Goal: Answer question/provide support

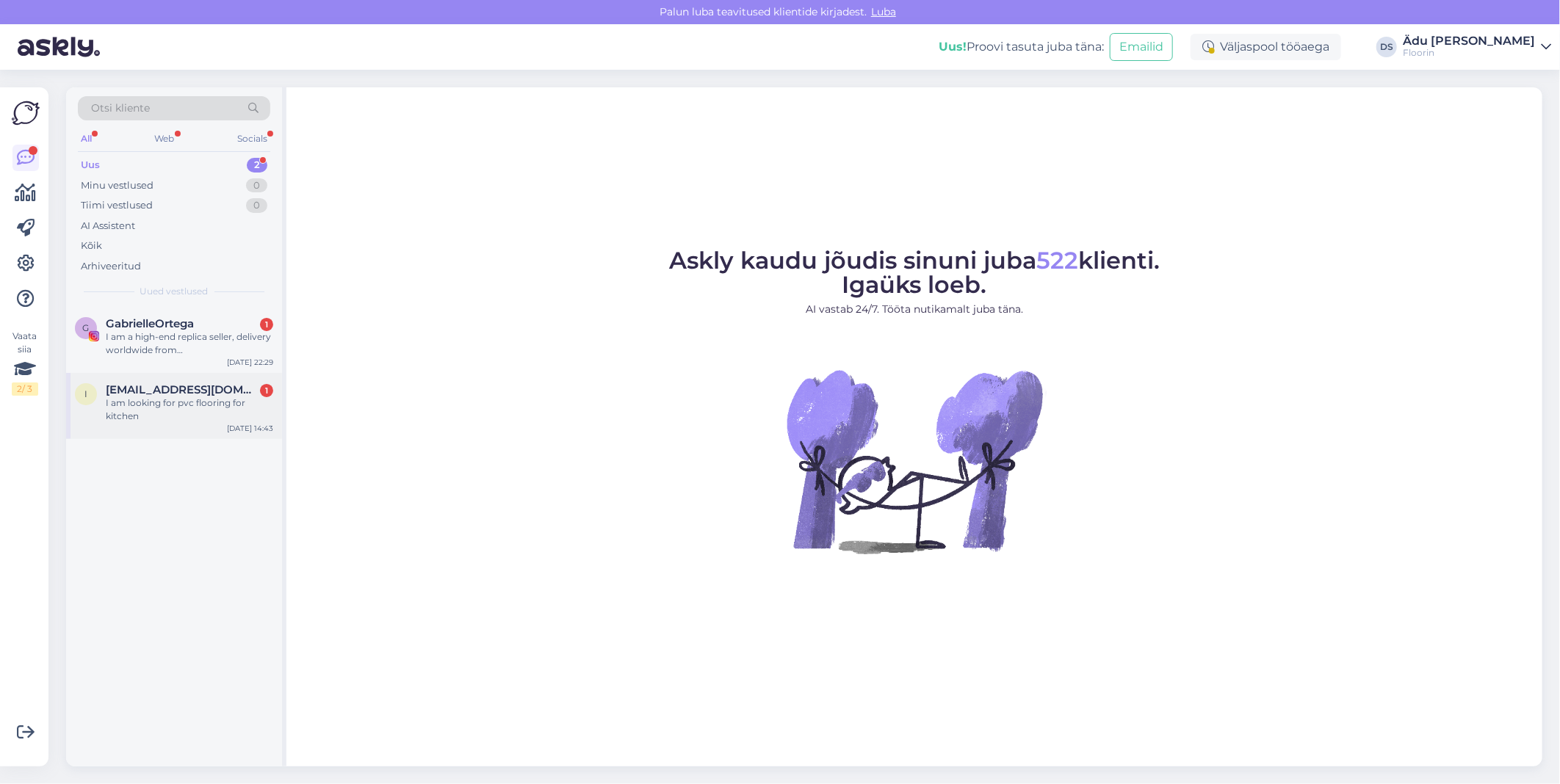
click at [214, 413] on div "I am looking for pvc flooring for kitchen" at bounding box center [189, 409] width 167 height 27
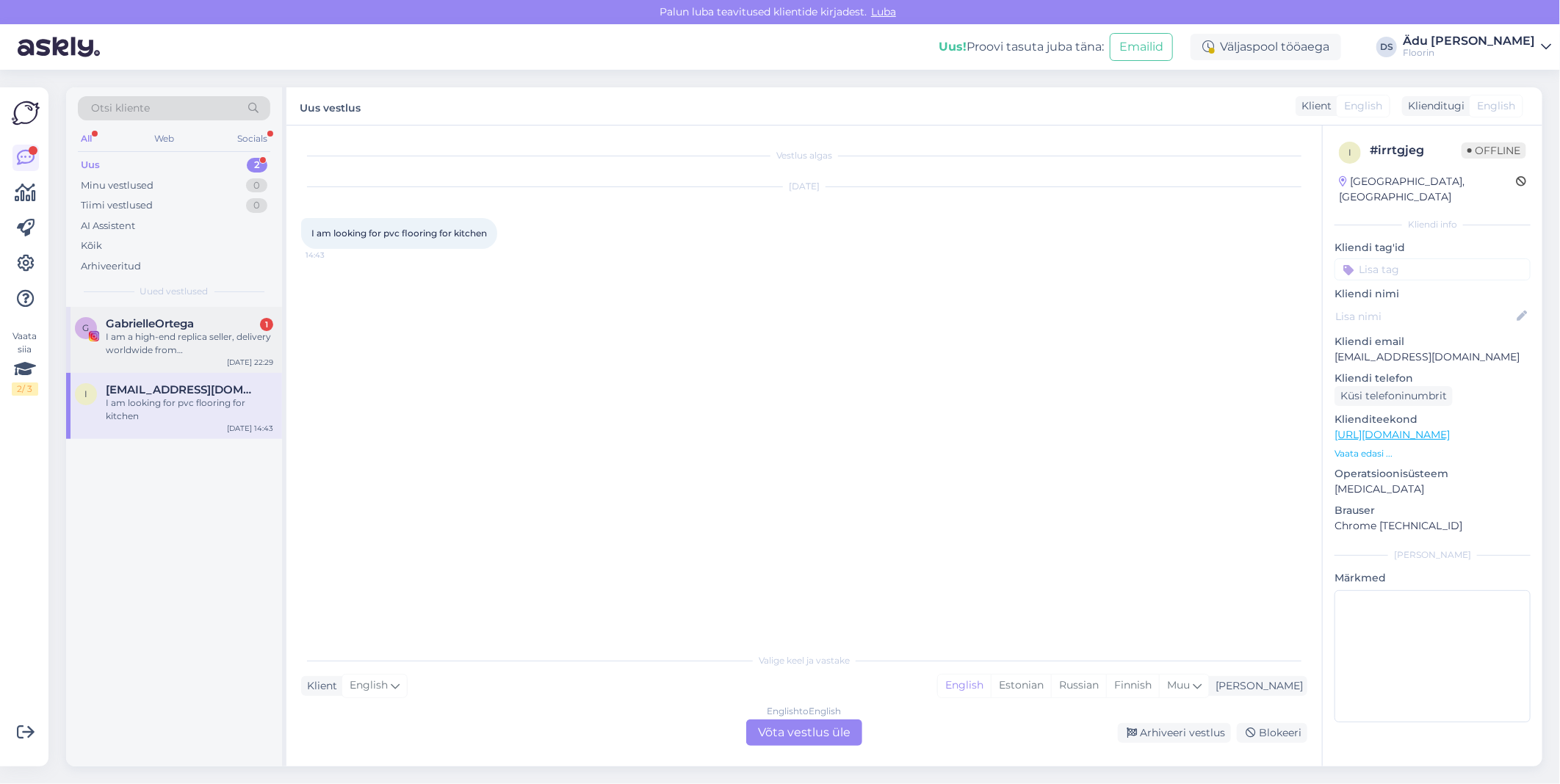
click at [196, 326] on div "GabrielleOrtega 1" at bounding box center [189, 324] width 167 height 13
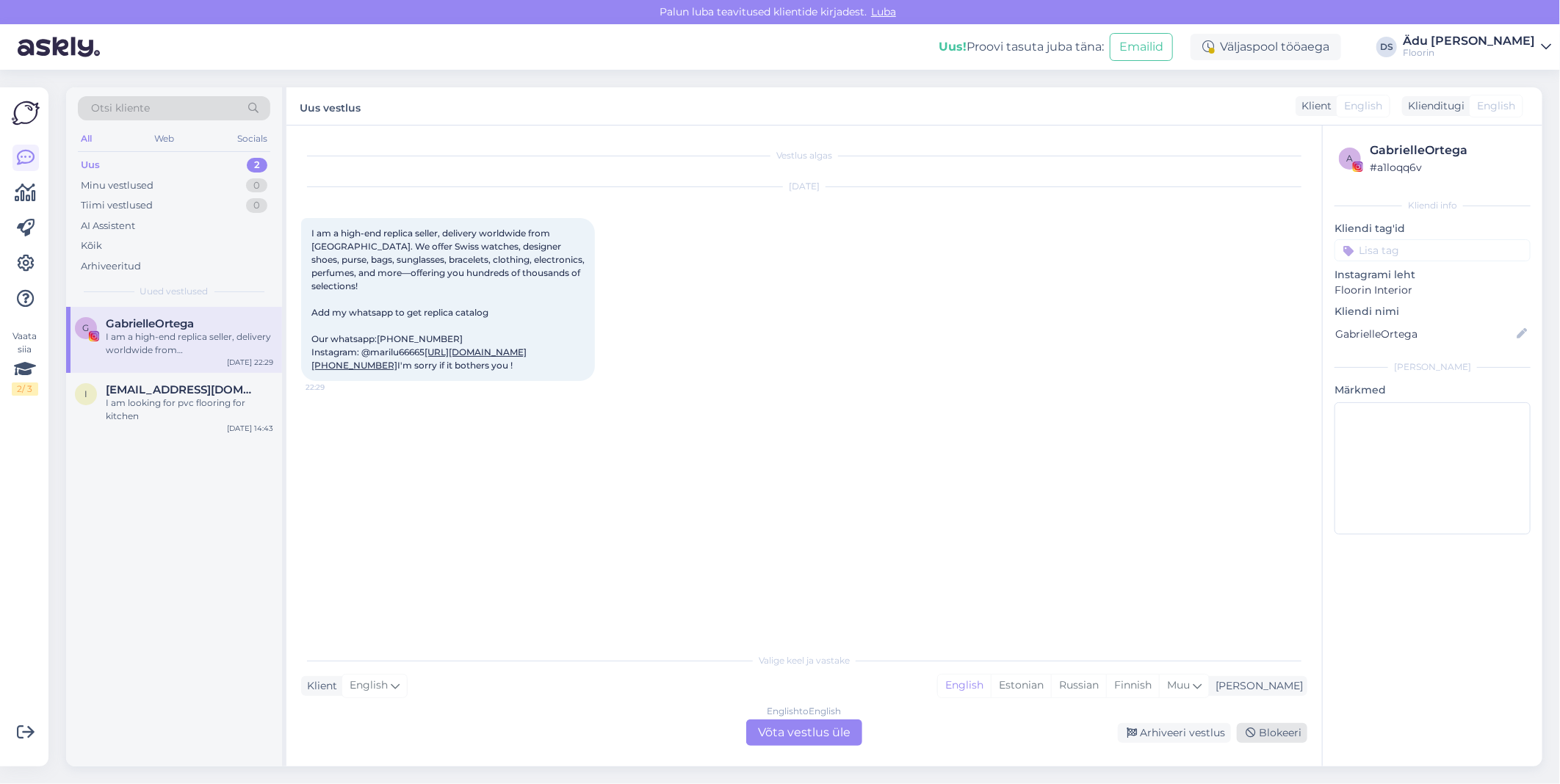
click at [1257, 725] on div "Blokeeri" at bounding box center [1272, 734] width 70 height 20
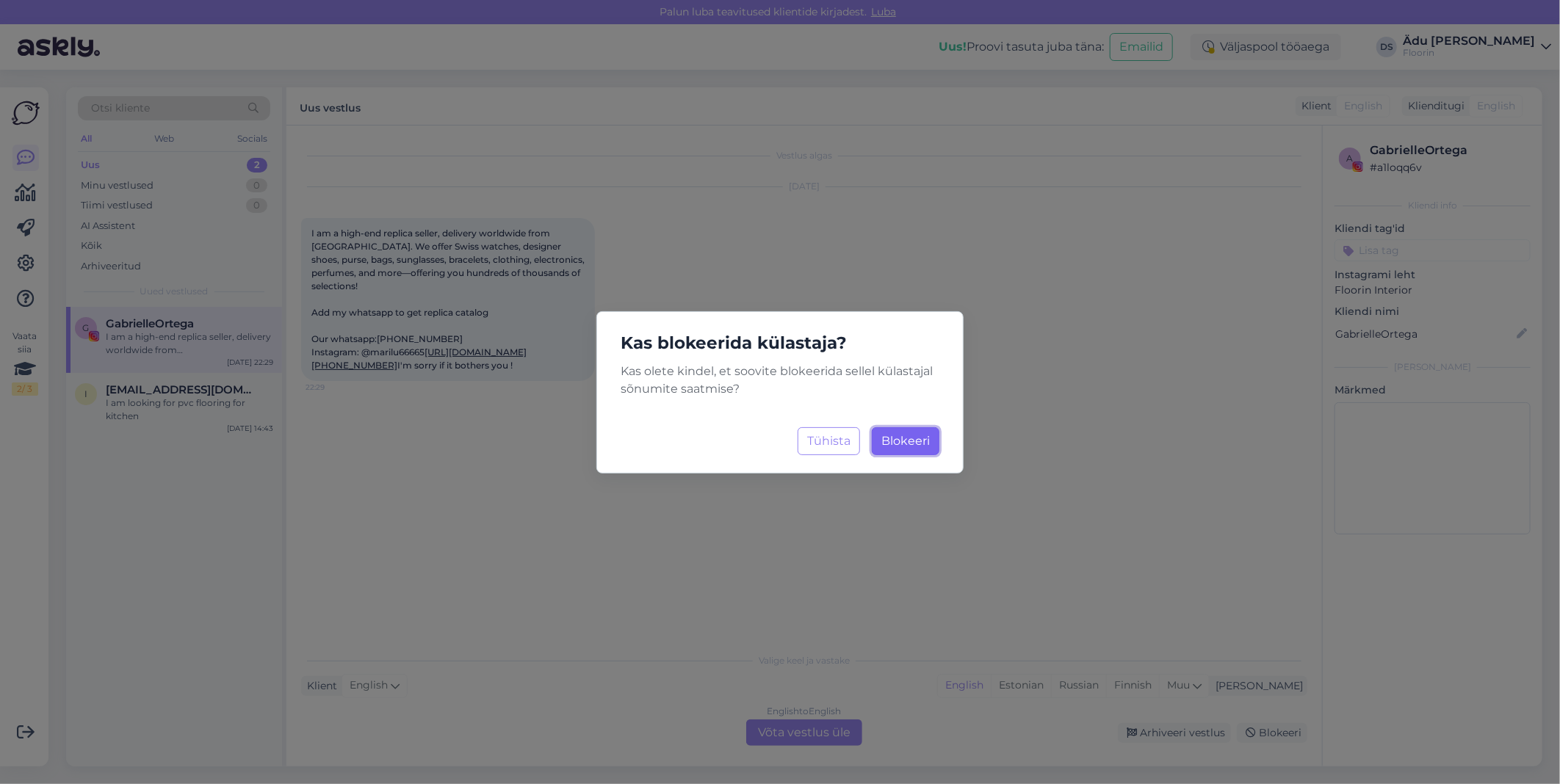
click at [894, 437] on span "Blokeeri" at bounding box center [905, 440] width 48 height 14
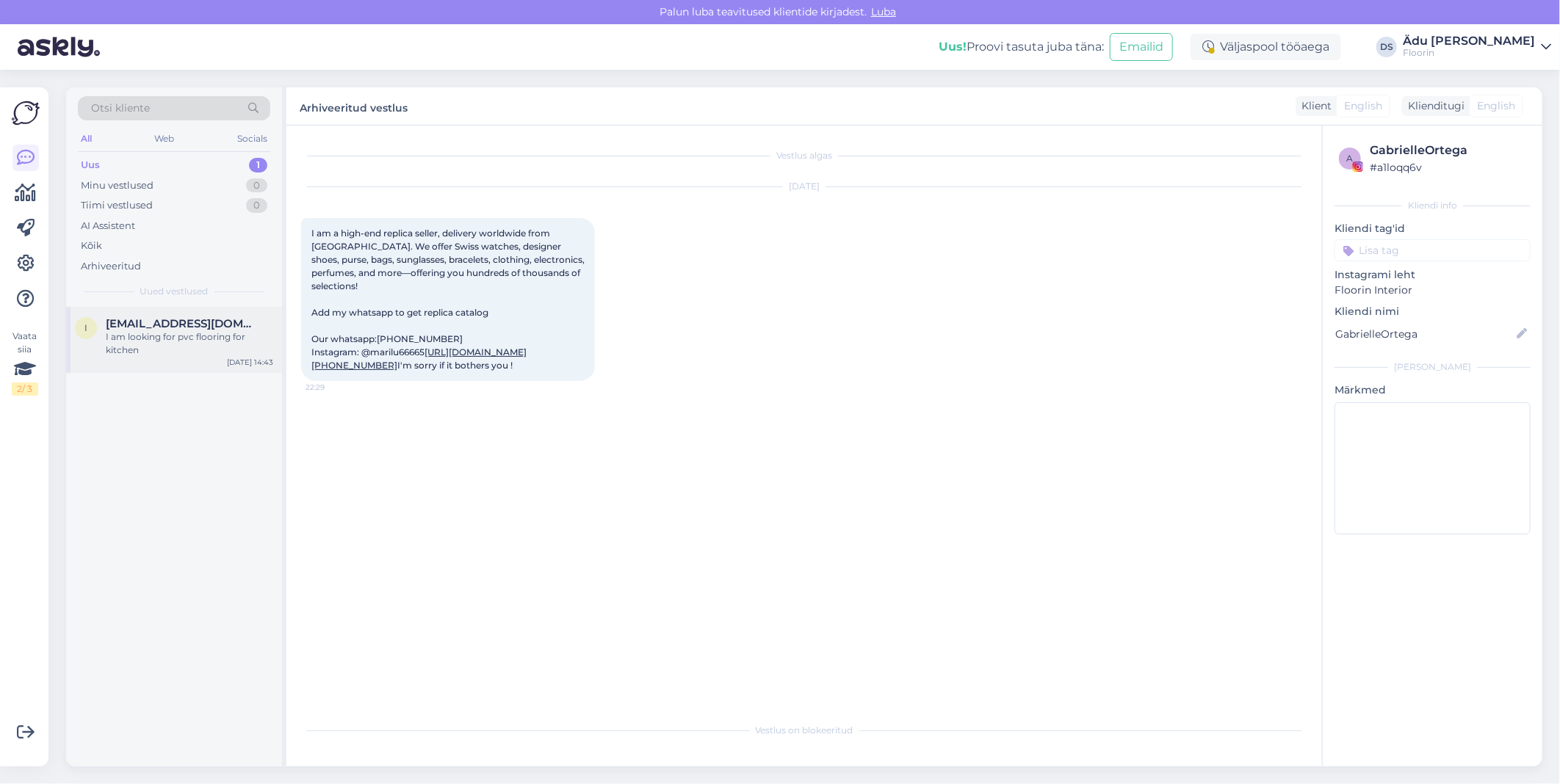
click at [199, 344] on div "I am looking for pvc flooring for kitchen" at bounding box center [189, 343] width 167 height 27
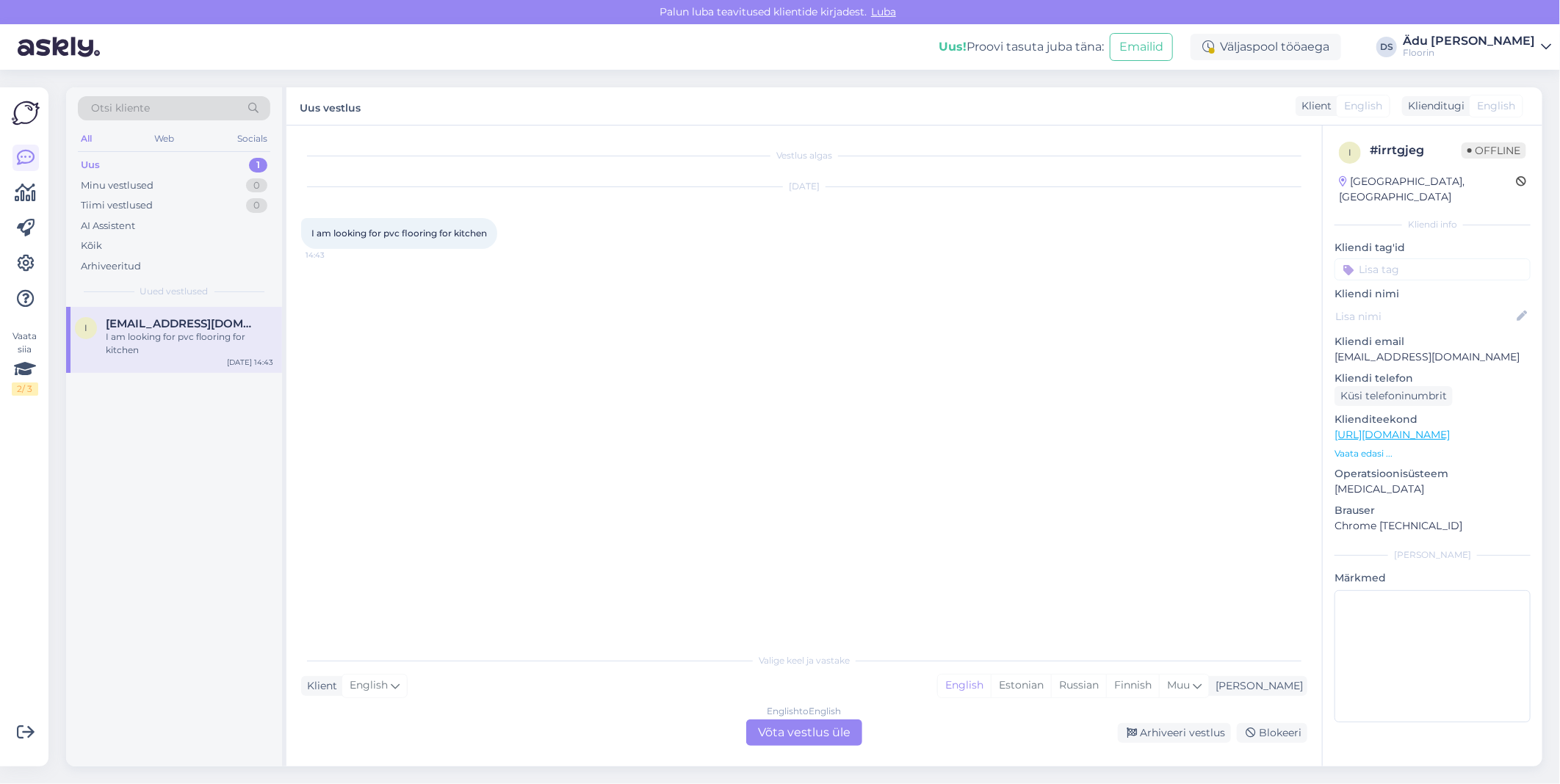
click at [809, 736] on div "English to English Võta vestlus üle" at bounding box center [803, 733] width 116 height 27
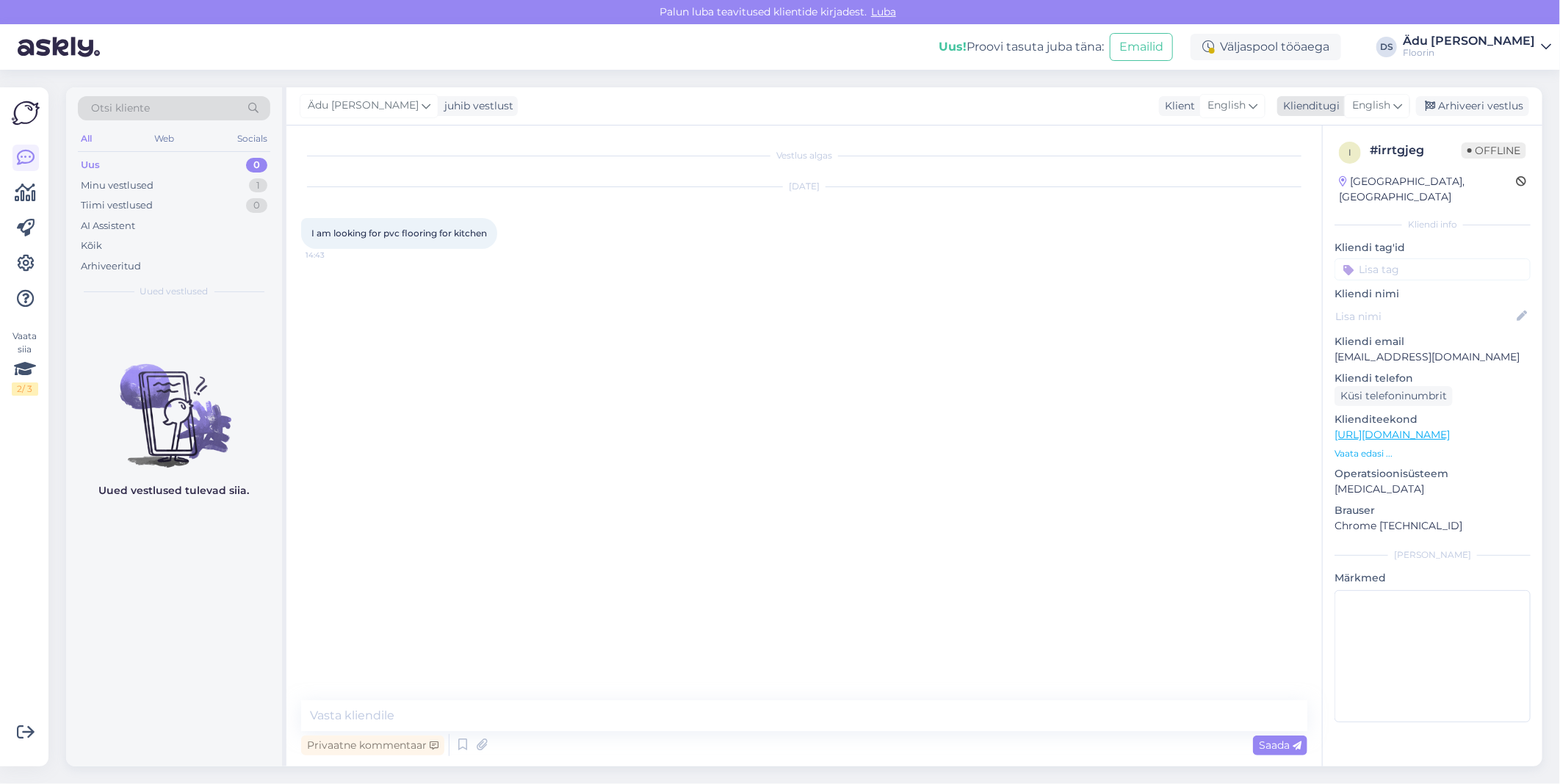
click at [1362, 110] on span "English" at bounding box center [1372, 106] width 38 height 16
type input "est"
click at [1331, 167] on link "Estonian" at bounding box center [1343, 171] width 162 height 24
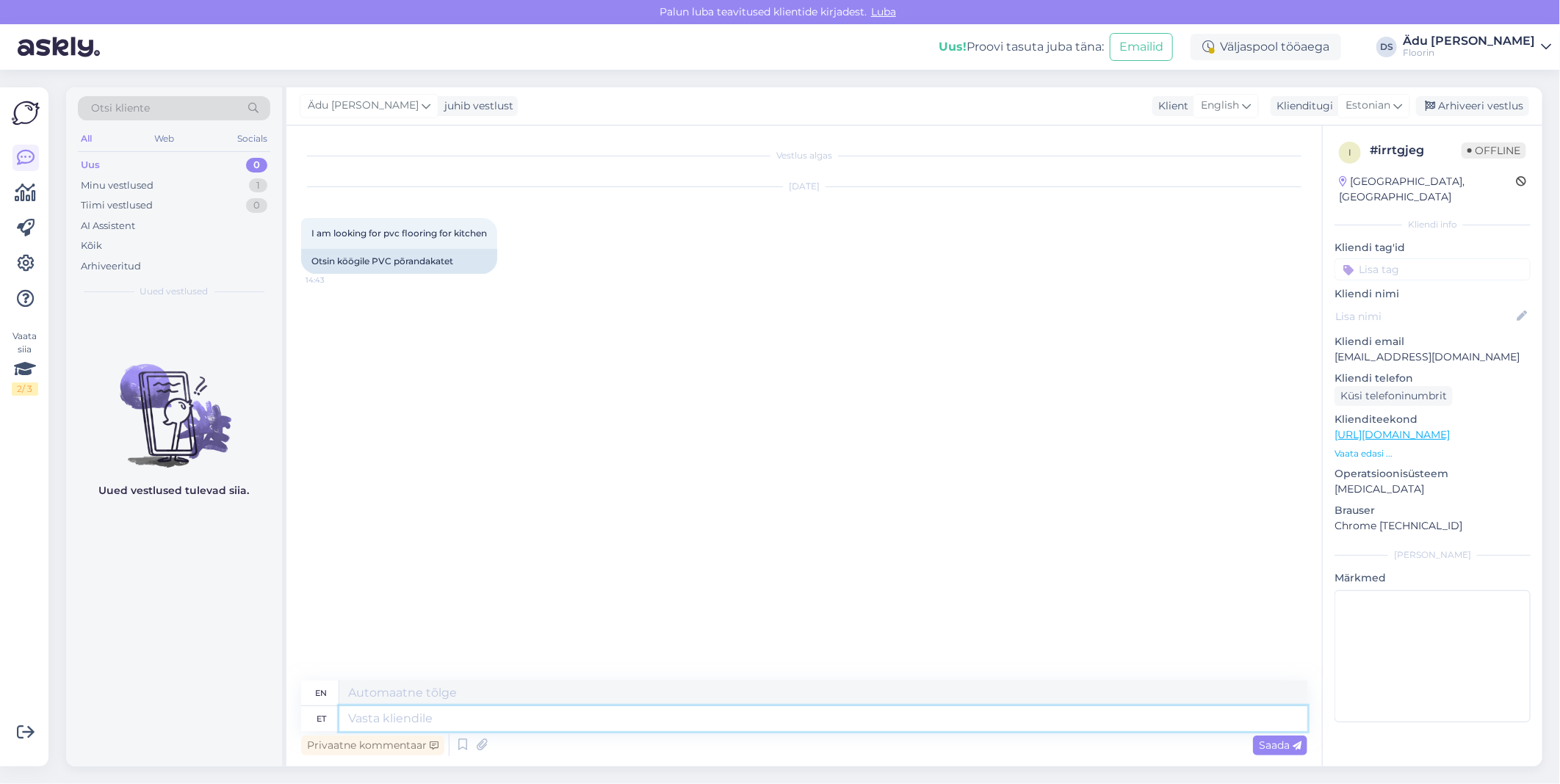
click at [644, 720] on textarea at bounding box center [823, 718] width 968 height 25
type textarea "Tere, m"
type textarea "Hello,"
type textarea "Tere, meil"
type textarea "Hello, we"
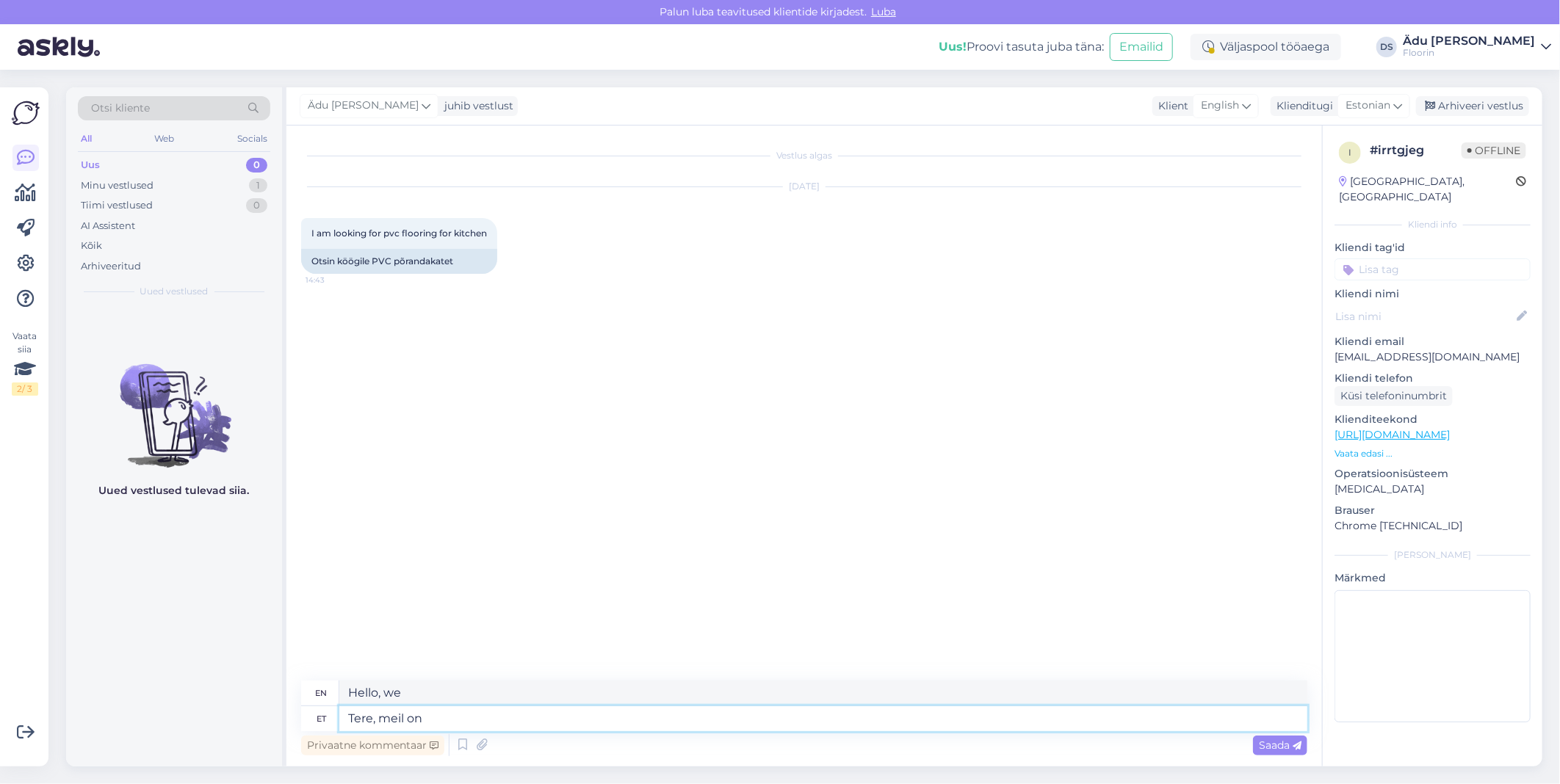
type textarea "Tere, meil on e"
type textarea "Hello, we have"
type textarea "Tere, meil on erinevaid"
type textarea "Hello, we have different"
type textarea "Tere, meil on erinevaid tooteid pa"
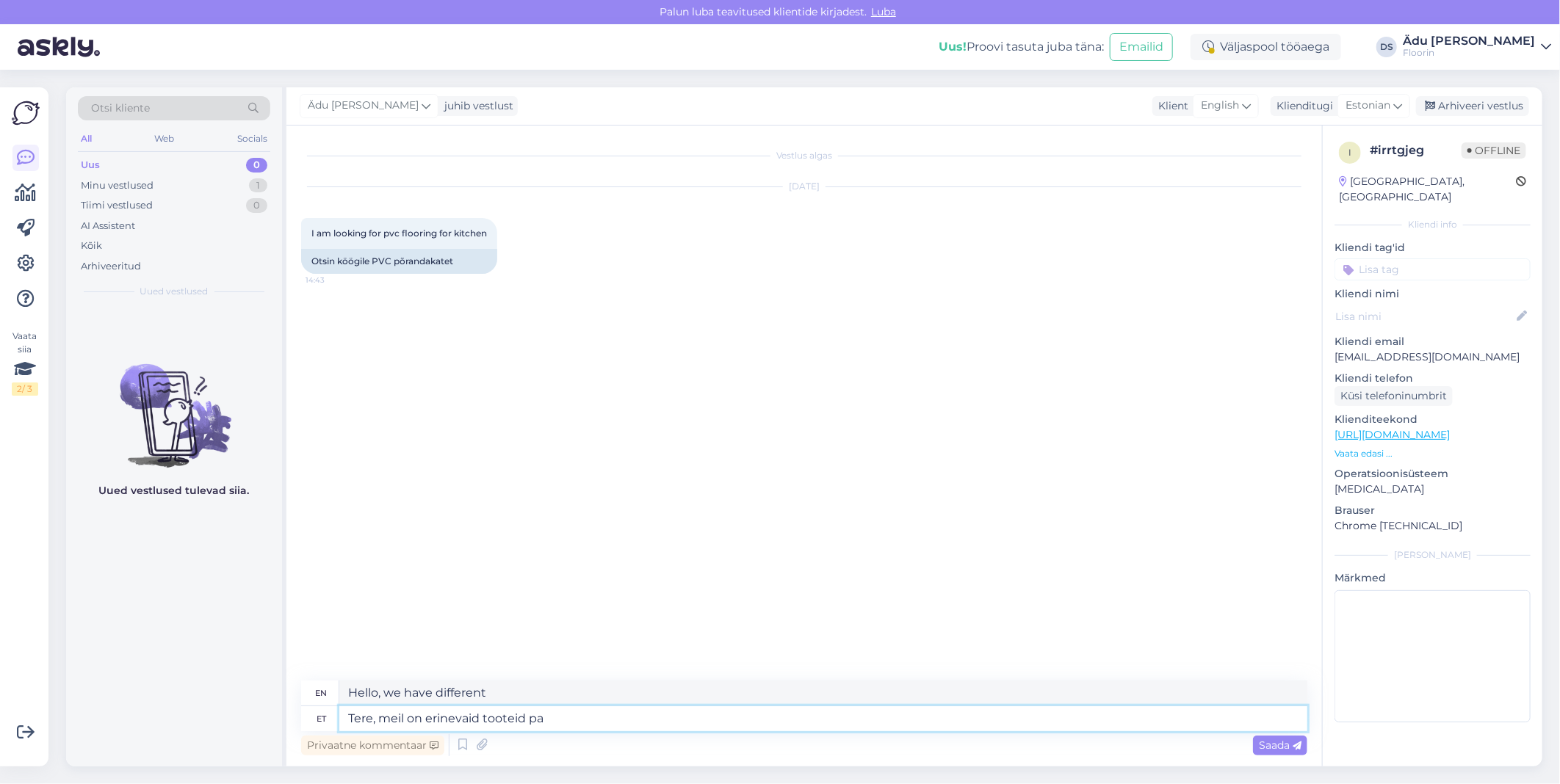
type textarea "Hello, we have various products."
type textarea "Tere, meil on erinevaid tooteid pakkuda."
type textarea "Hello, we have various products to offer."
type textarea "Tere, meil on erinevaid tooteid pakkuda, ag"
type textarea "Hello, we have various products to offer,"
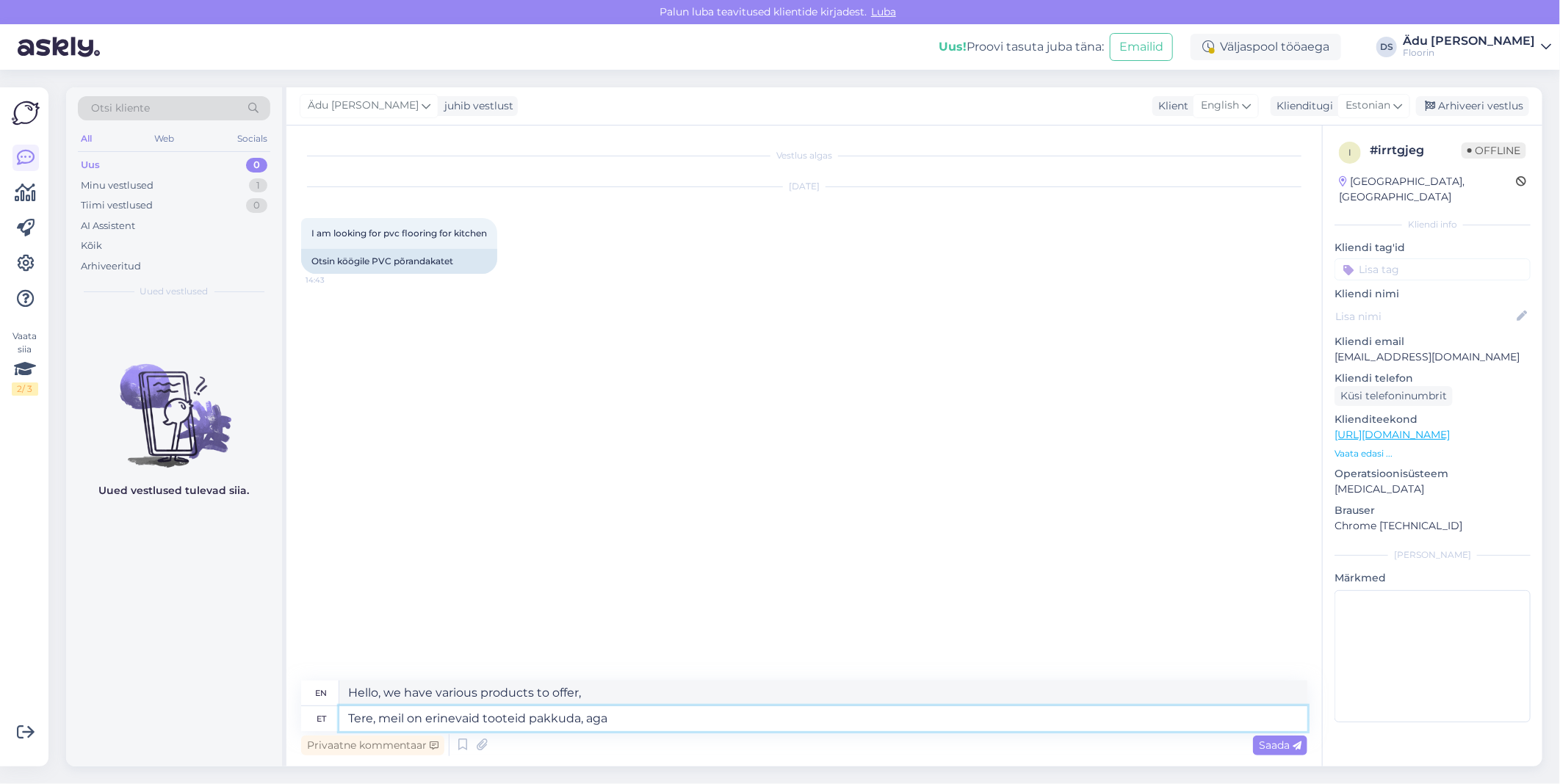
type textarea "Tere, meil on erinevaid tooteid pakkuda, aga o"
type textarea "Hello, we have various products to offer, but"
type textarea "Tere, meil on erinevaid tooteid pakkuda, aga oleneb"
type textarea "Hello, we have different products to offer, but it depends"
type textarea "Tere, meil on erinevaid tooteid pakkuda, aga oleneb, mi"
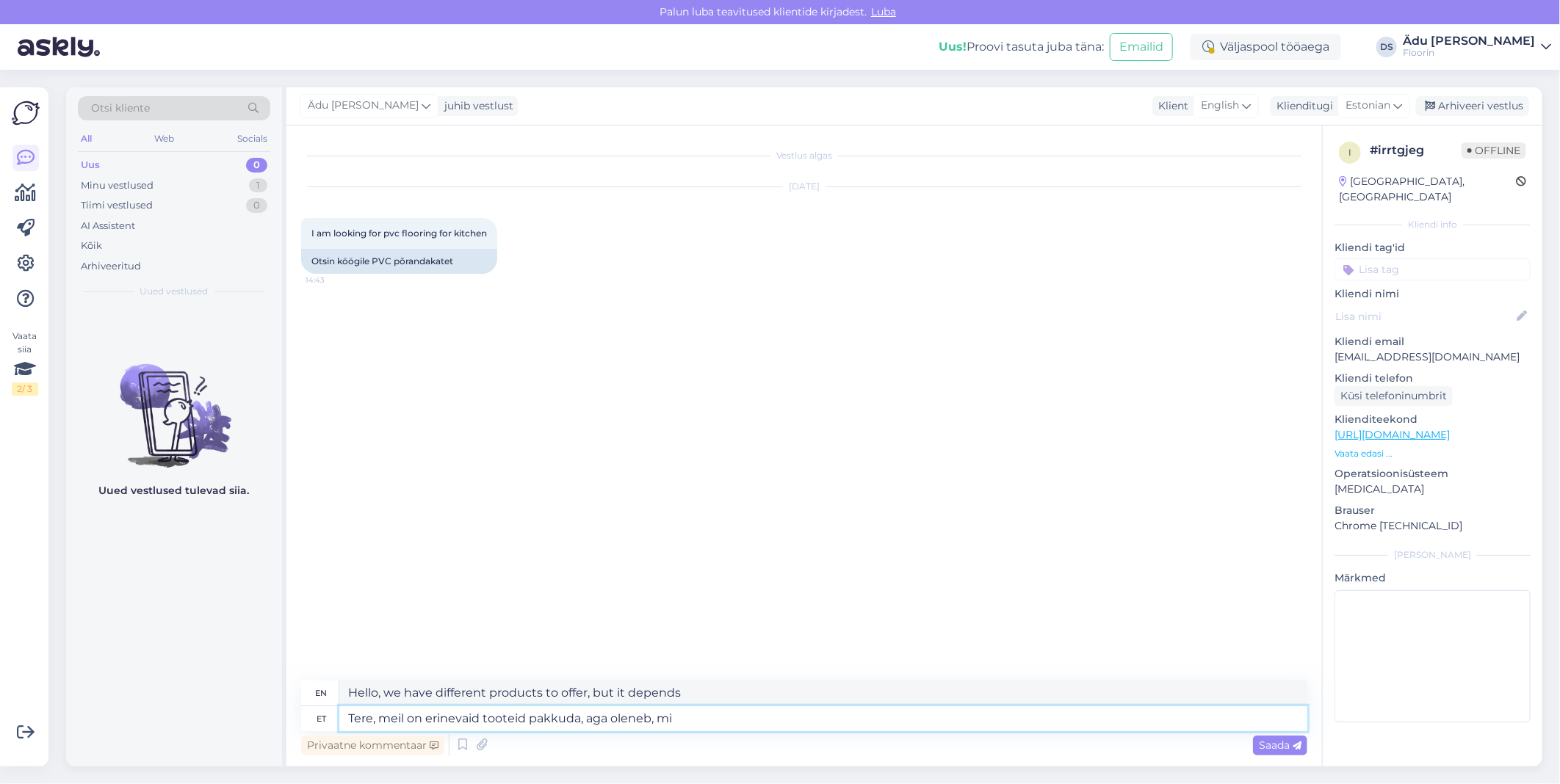
type textarea "Hello, we have different products to offer, but it depends,"
type textarea "Tere, meil on erinevaid tooteid pakkuda, aga oleneb, millisesse k"
type textarea "Hello, we have different products to offer, but it depends on which"
type textarea "Tere, meil on erinevaid tooteid pakkuda, aga oleneb, millisesse kööki, k"
type textarea "Hello, we have different products to offer, but it depends on which kitchen,"
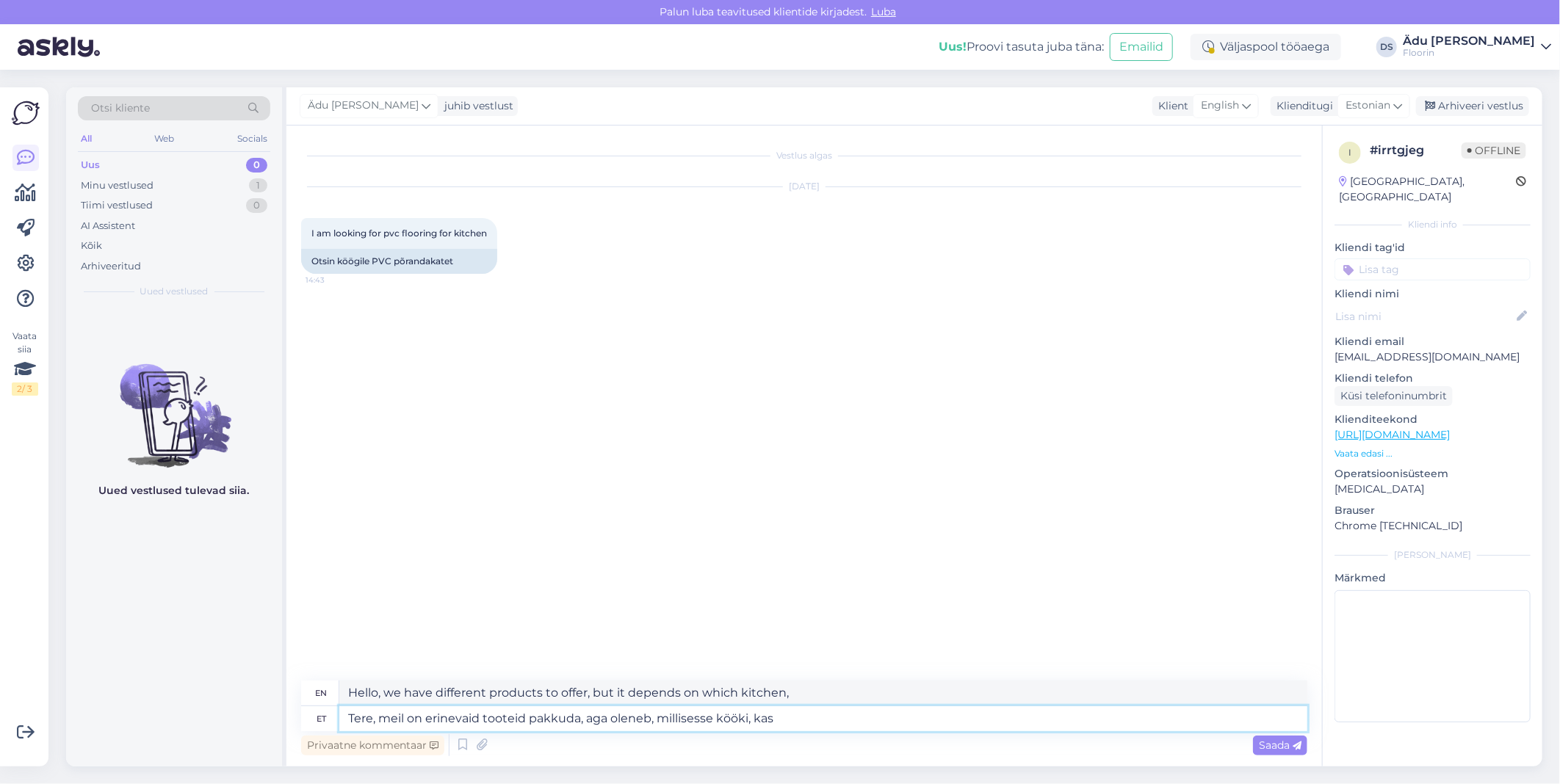
type textarea "Tere, meil on erinevaid tooteid pakkuda, aga oleneb, millisesse kööki, kas"
type textarea "Hello, we have different products to offer, but it depends on which kitchen you…"
type textarea "Tere, meil on erinevaid tooteid pakkuda, aga oleneb, millisesse kööki, kas suur…"
type textarea "Hello, we have different products to offer, but it depends on which kitchen, wh…"
type textarea "Tere, meil on erinevaid tooteid pakkuda, aga oleneb, millisesse kööki, kas suur…"
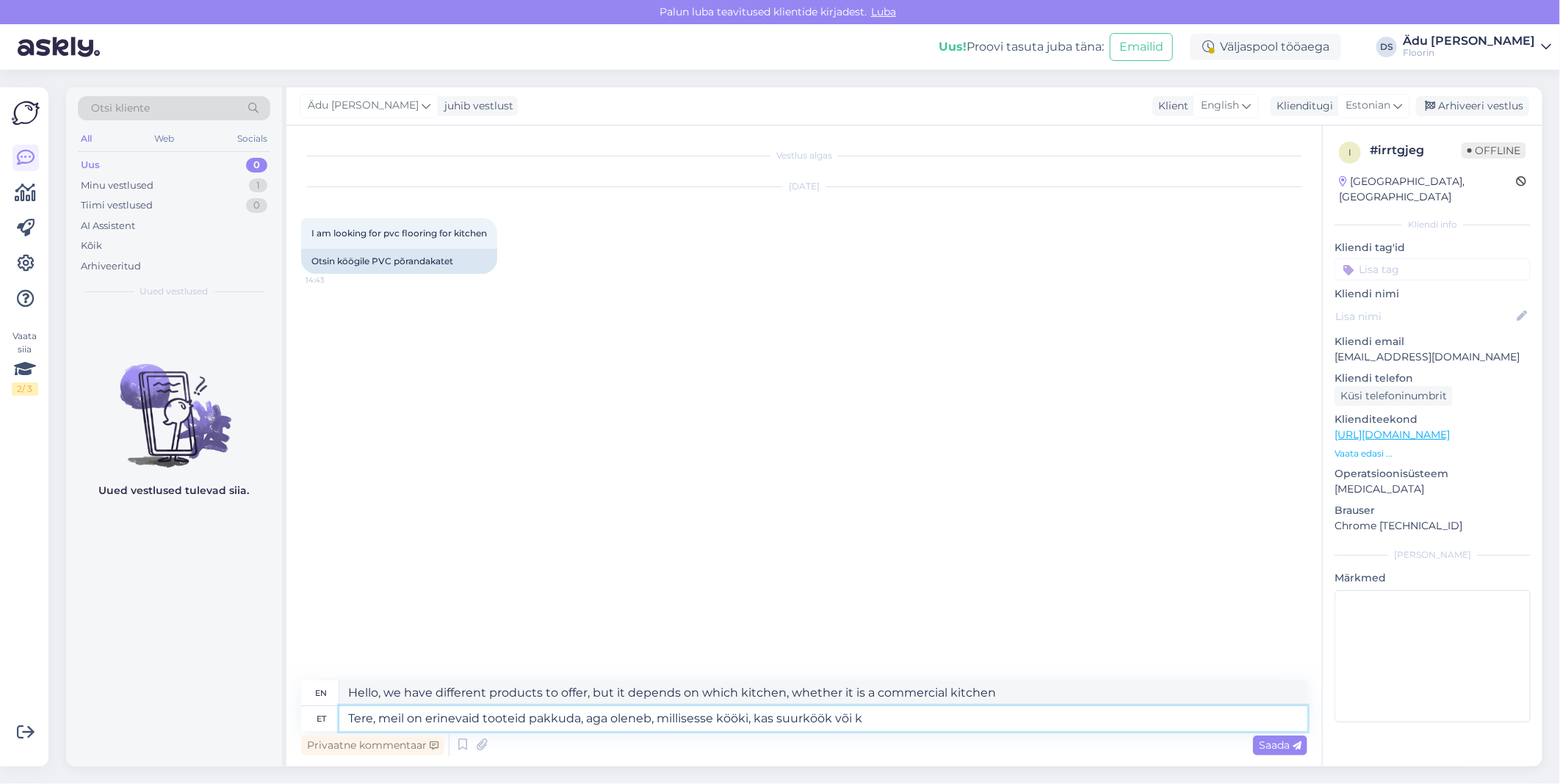
type textarea "Hello, we have different products to offer, but it depends on which kitchen, wh…"
type textarea "Tere, meil on erinevaid tooteid pakkuda, aga oleneb, millisesse kööki, kas suur…"
type textarea "Hello, we have different products to offer, but it depends on which kitchen, wh…"
type textarea "Tere, meil on erinevaid tooteid pakkuda, aga oleneb, millisesse kööki, kas suur…"
type textarea "Hello, we have different products to offer, but it depends on which kitchen you…"
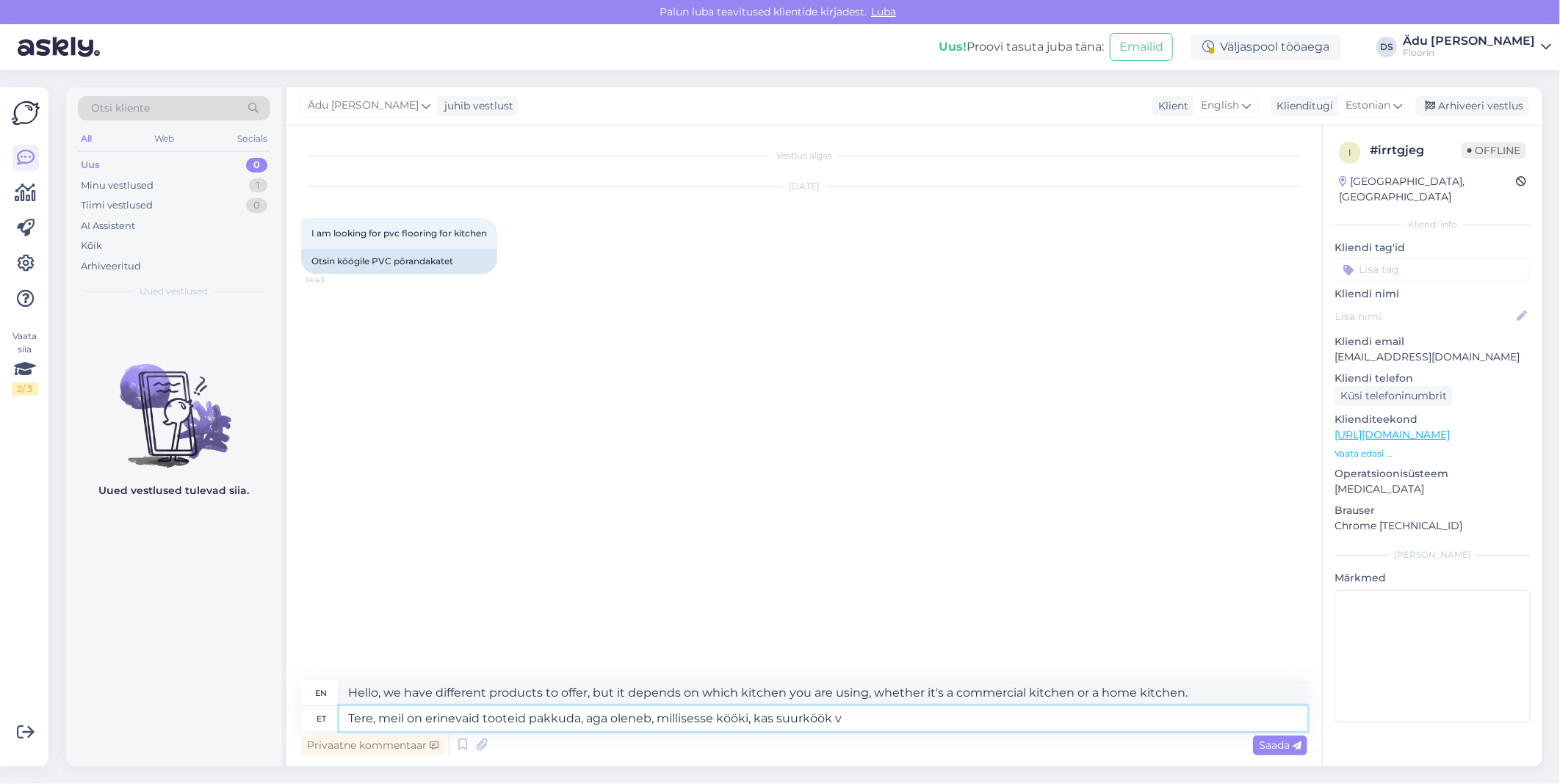
type textarea "Tere, meil on erinevaid tooteid pakkuda, aga oleneb, millisesse kööki, kas suur…"
type textarea "Hello, we have different products to offer, but it depends on which kitchen, wh…"
type textarea "Tere, meil on erinevaid tooteid pakkuda, aga oleneb, millisesse kööki, kas suur…"
type textarea "Hello, we have different products to offer, but it depends on which kitchen, wh…"
type textarea "Tere, meil on erinevaid tooteid pakkuda, aga oleneb, millisesse kööki, kas"
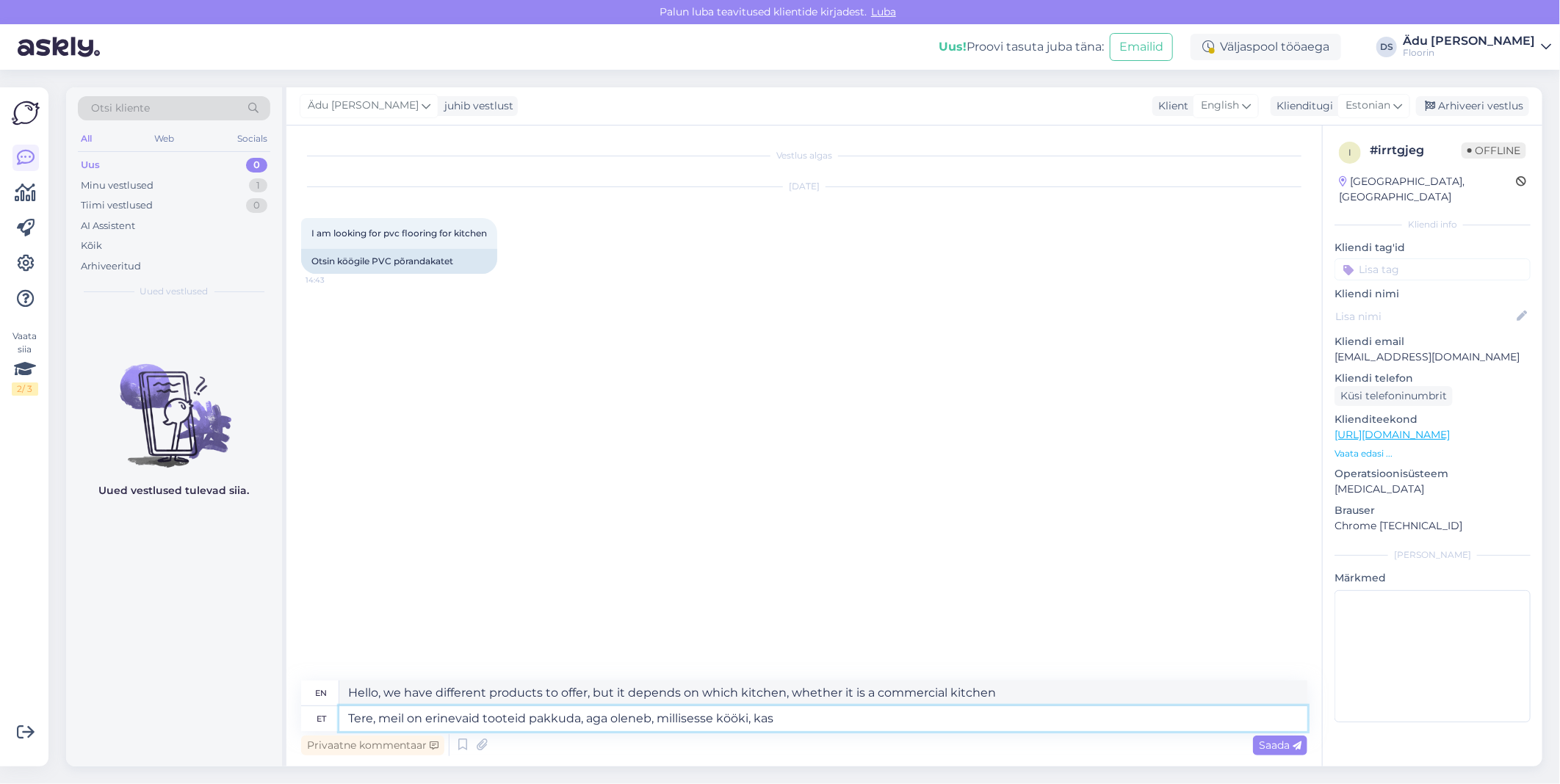
type textarea "Hello, we have different products to offer, but it depends on which kitchen you…"
type textarea "Tere, meil on erinevaid tooteid pakkuda, aga oleneb, millisesse kööki, kas suur…"
type textarea "Hello, we have different products to offer, but it depends on which kitchen, wh…"
type textarea "Tere, meil on erinevaid tooteid pakkuda, aga oleneb, millisesse kööki, kas suur…"
type textarea "Hello, we have different products to offer, but it depends on which kitchen, wh…"
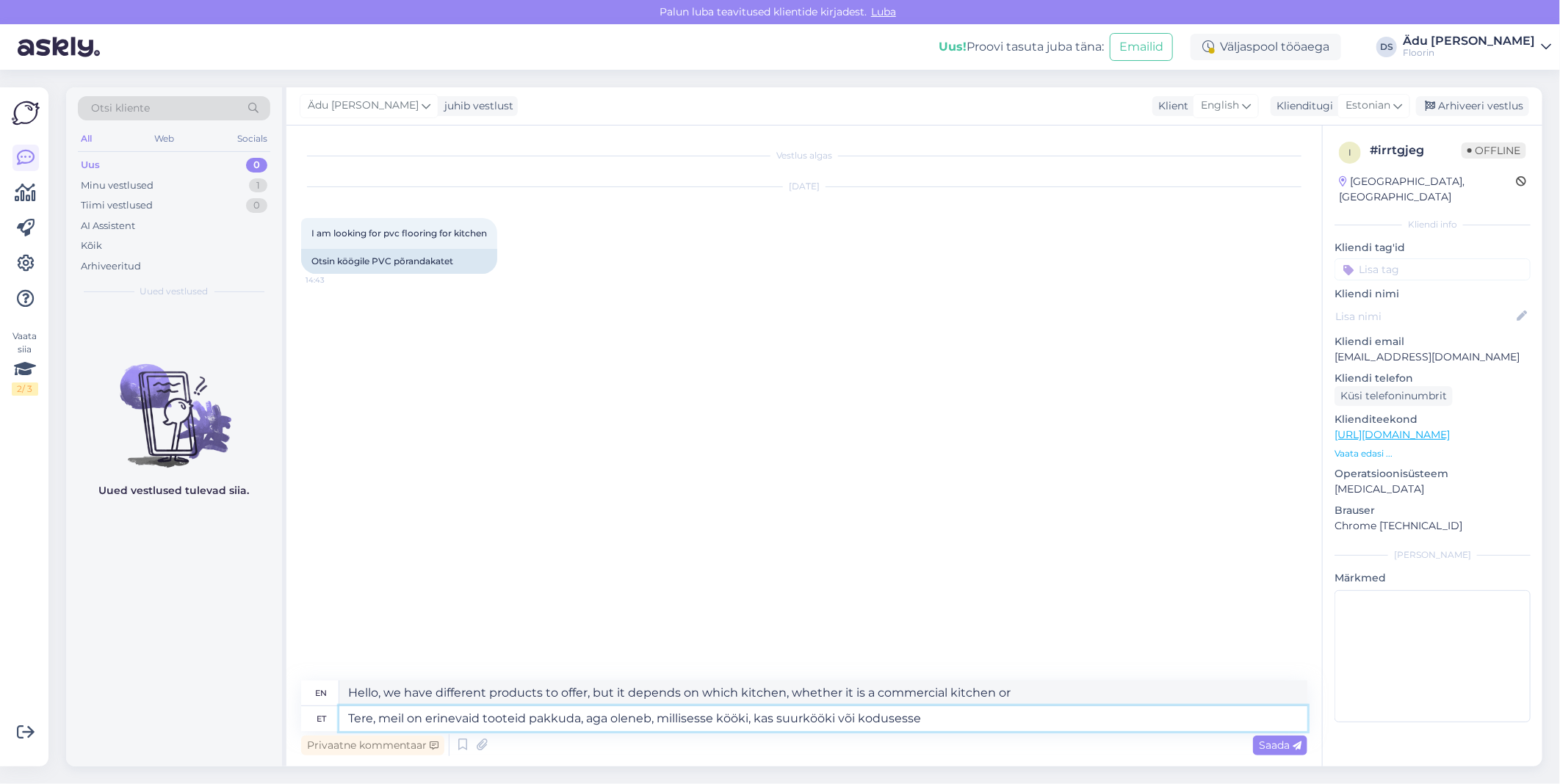
type textarea "Tere, meil on erinevaid tooteid pakkuda, aga oleneb, millisesse kööki, kas suur…"
type textarea "Hello, we have different products to offer, but it depends on which kitchen, wh…"
type textarea "Tere, meil on erinevaid tooteid pakkuda, aga oleneb, millisesse kööki, kas suur…"
type textarea "Hello, we have different products to offer, but it depends on which kitchen, wh…"
click at [967, 727] on textarea "Tere, meil on erinevaid tooteid pakkuda, aga oleneb, millisesse kööki, kas suur…" at bounding box center [823, 718] width 968 height 25
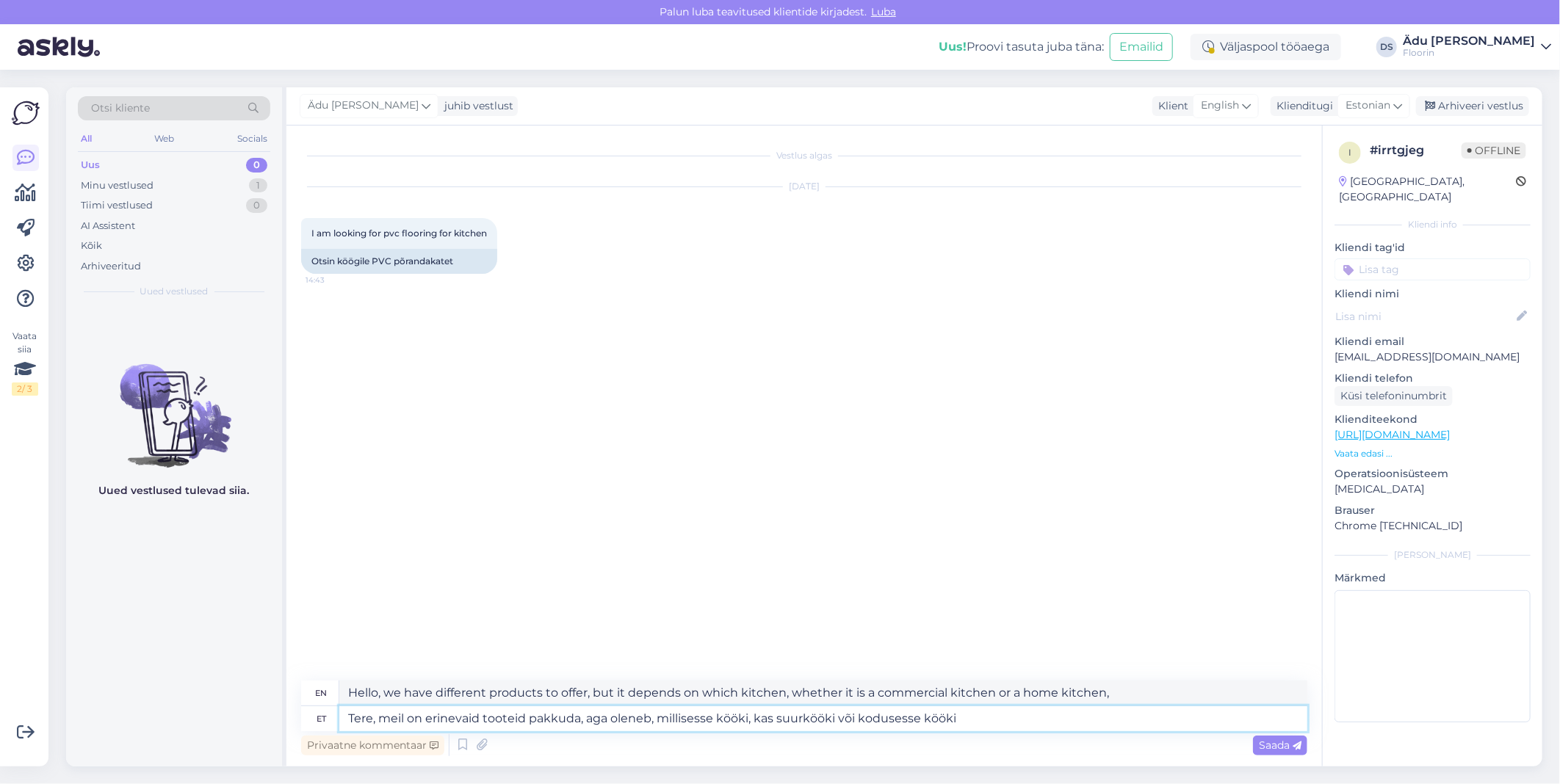
type textarea "Tere, meil on erinevaid tooteid pakkuda, aga oleneb, millisesse kööki, kas suur…"
type textarea "Hello, we have different products to offer, but it depends on which kitchen, a …"
type textarea "Tere, meil on erinevaid tooteid pakkuda, aga oleneb, millisesse kööki, kas suur…"
type textarea "Hello, we have different products to offer, but it depends on which kitchen, a …"
type textarea "Tere, meil on erinevaid tooteid pakkuda, aga oleneb, millisesse kööki, kas suur…"
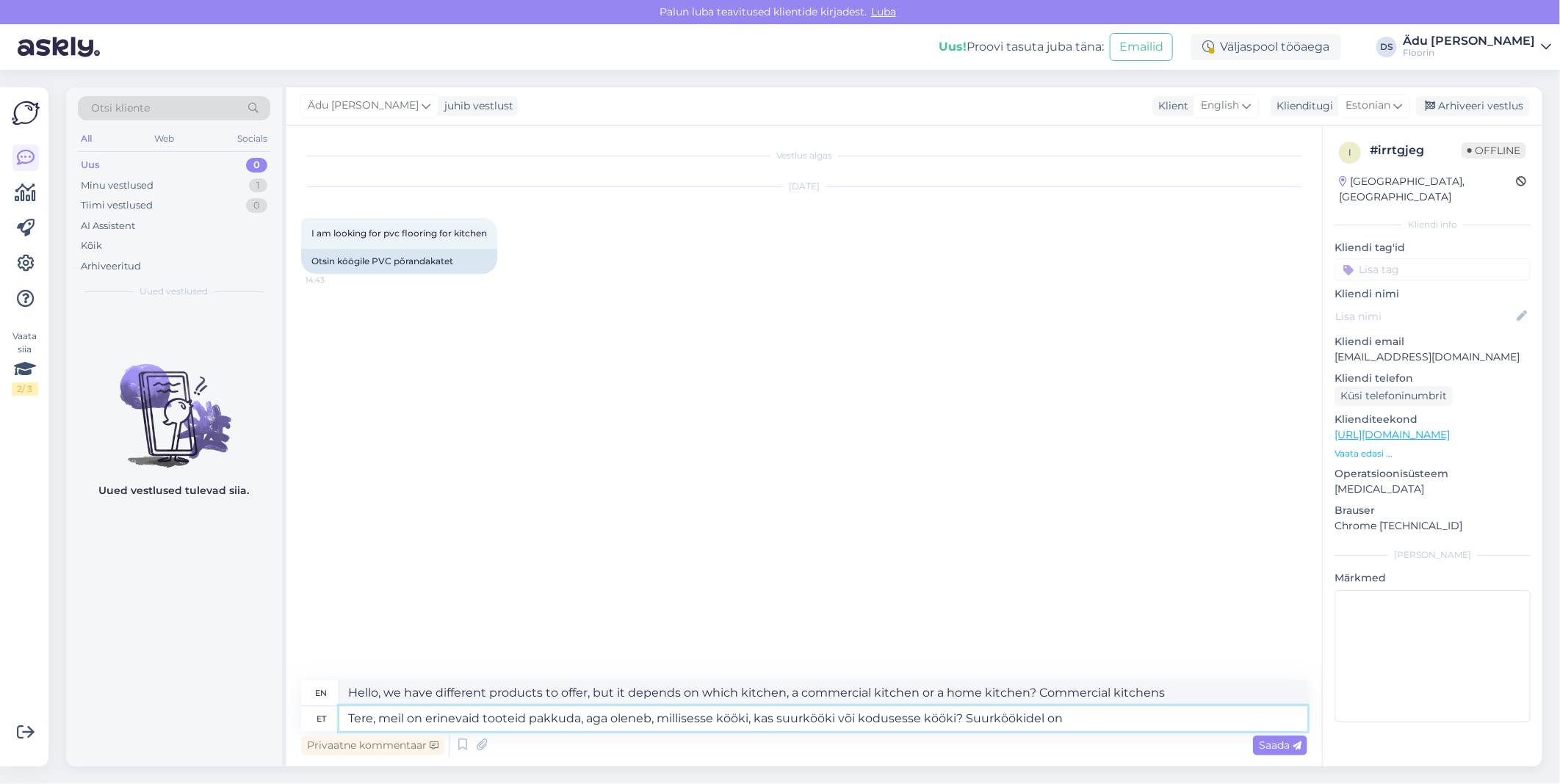
type textarea "Hello, we have different products to offer, but it depends on which kitchen, wh…"
type textarea "Tere, meil on erinevaid tooteid pakkuda, aga oleneb, millisesse kööki, kas suur…"
type textarea "Hello, we have different products to offer, but it depends on which kitchen, wh…"
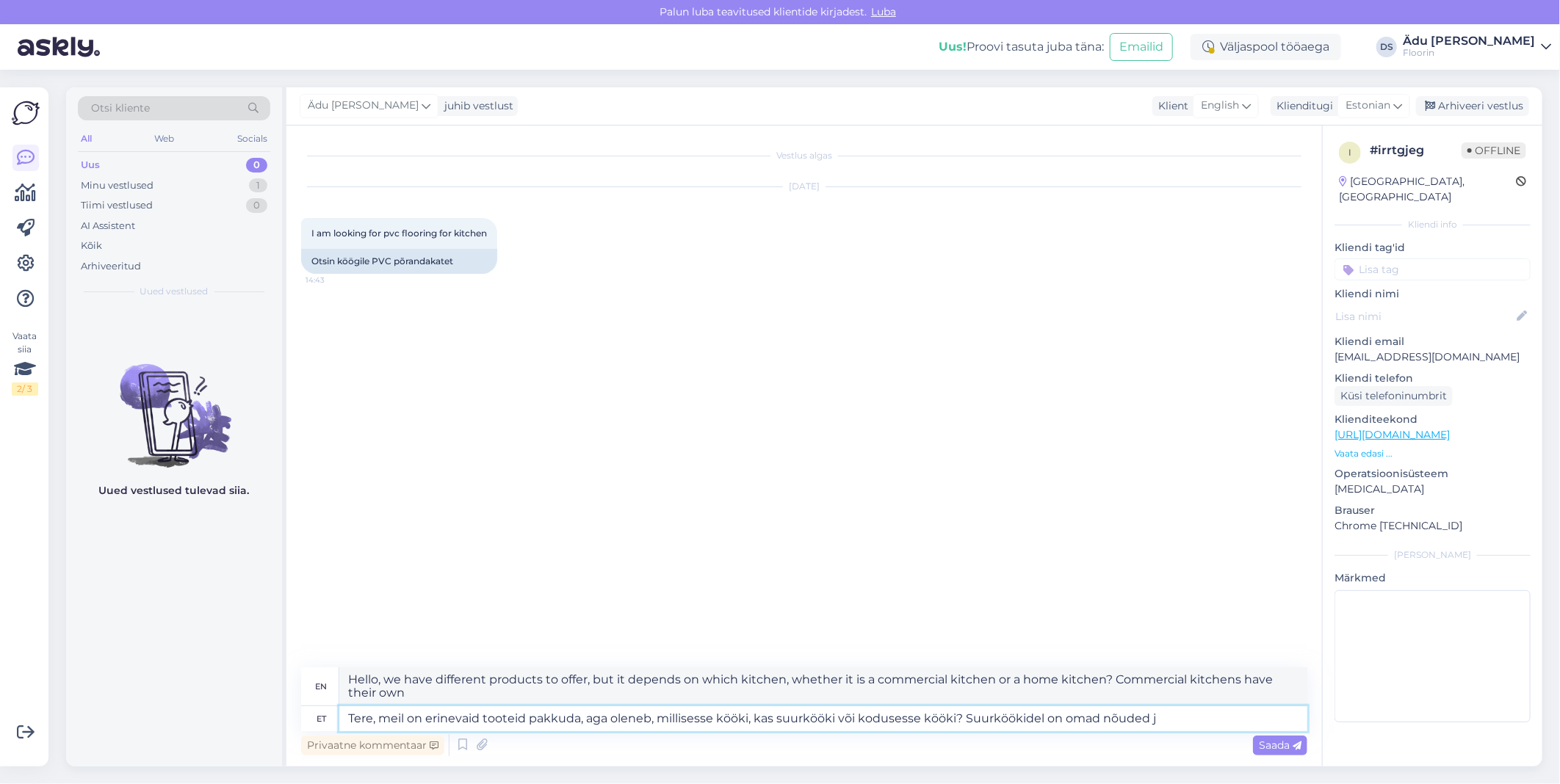
type textarea "Tere, meil on erinevaid tooteid pakkuda, aga oleneb, millisesse kööki, kas suur…"
type textarea "Hello, we have different products to offer, but it depends on which kitchen, a …"
type textarea "Tere, meil on erinevaid tooteid pakkuda, aga oleneb, millisesse kööki, kas suur…"
type textarea "Hello, we have different products to offer, but it depends on which kitchen, a …"
type textarea "Tere, meil on erinevaid tooteid pakkuda, aga oleneb, millisesse kööki, kas suur…"
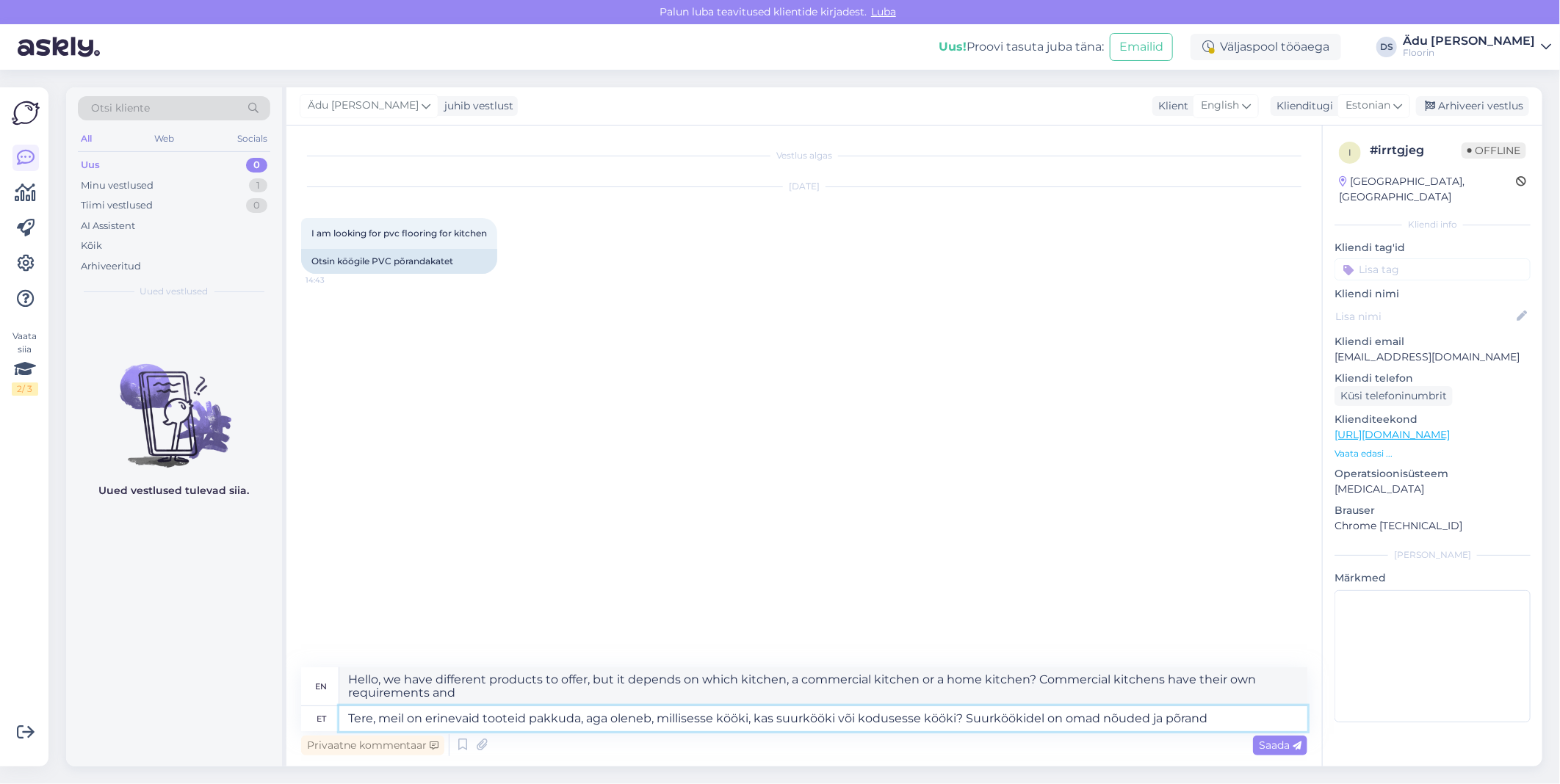
type textarea "Hello, we have different products to offer, but it depends on which kitchen, a …"
type textarea "Tere, meil on erinevaid tooteid pakkuda, aga oleneb, millisesse kööki, kas suur…"
type textarea "Hello, we have different products to offer, but it depends on which kitchen, a …"
type textarea "Tere, meil on erinevaid tooteid pakkuda, aga oleneb, millisesse kööki, kas suur…"
type textarea "Hello, we have different products to offer, but it depends on which kitchen, a …"
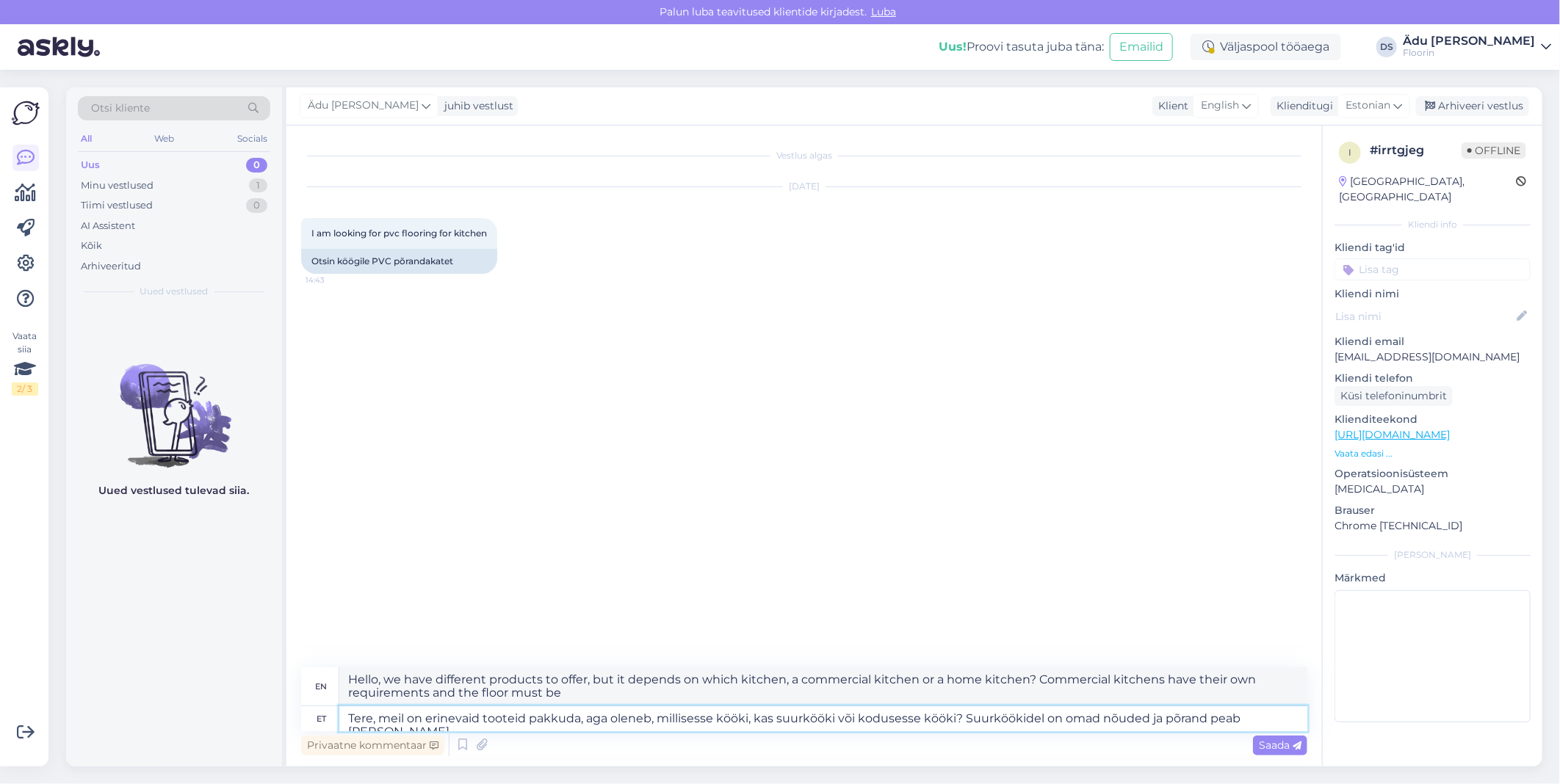
type textarea "Tere, meil on erinevaid tooteid pakkuda, aga oleneb, millisesse kööki, kas suur…"
type textarea "Hello, we have different products to offer, but it depends on which kitchen, a …"
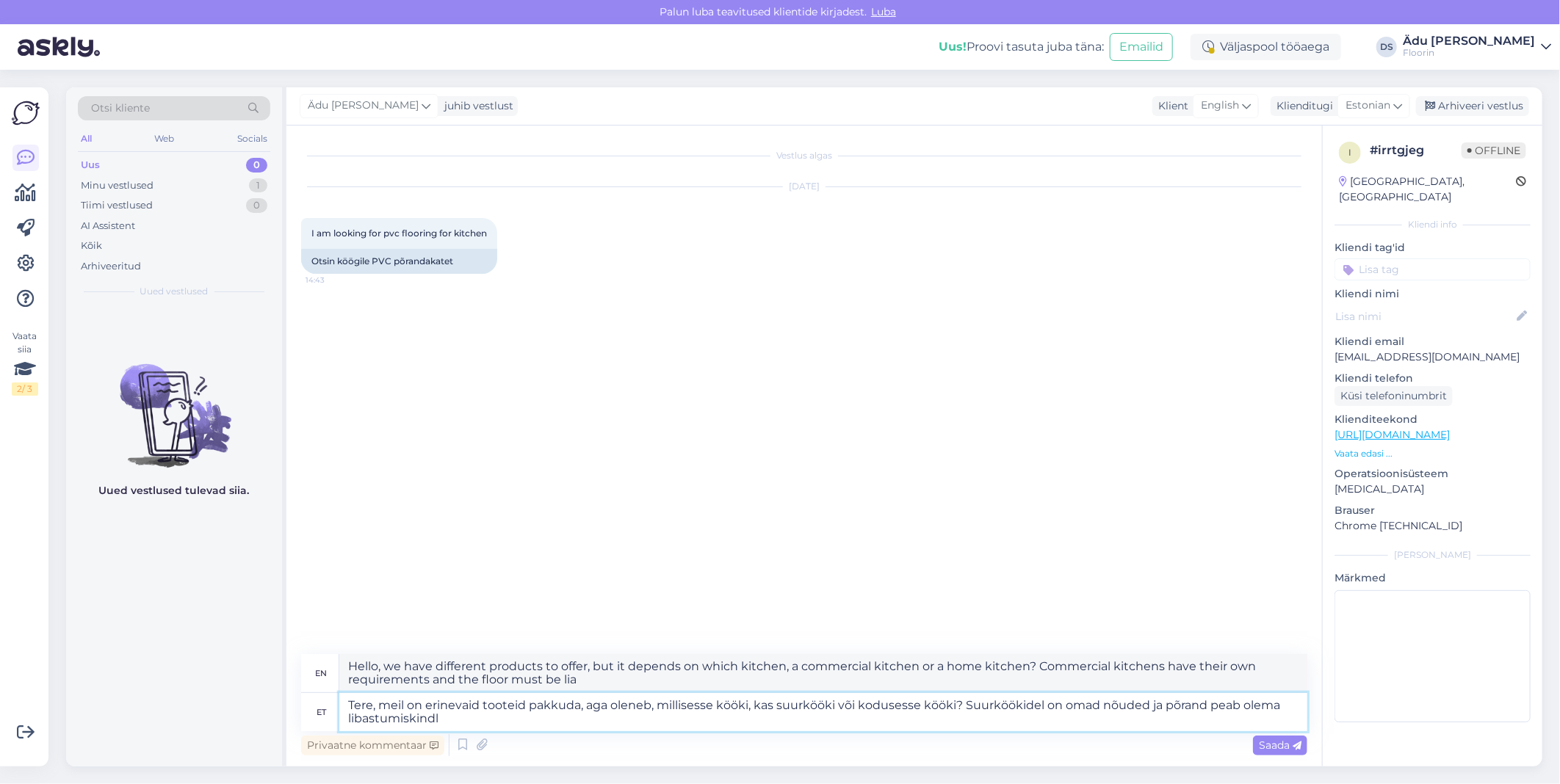
type textarea "Tere, meil on erinevaid tooteid pakkuda, aga oleneb, millisesse kööki, kas suur…"
type textarea "Hello, we have different products to offer, but it depends on which kitchen, a …"
type textarea "Tere, meil on erinevaid tooteid pakkuda, aga oleneb, millisesse kööki, kas suur…"
type textarea "Hello, we have different products to offer, but it depends on which kitchen you…"
type textarea "Tere, meil on erinevaid tooteid pakkuda, aga oleneb, millisesse kööki, kas suur…"
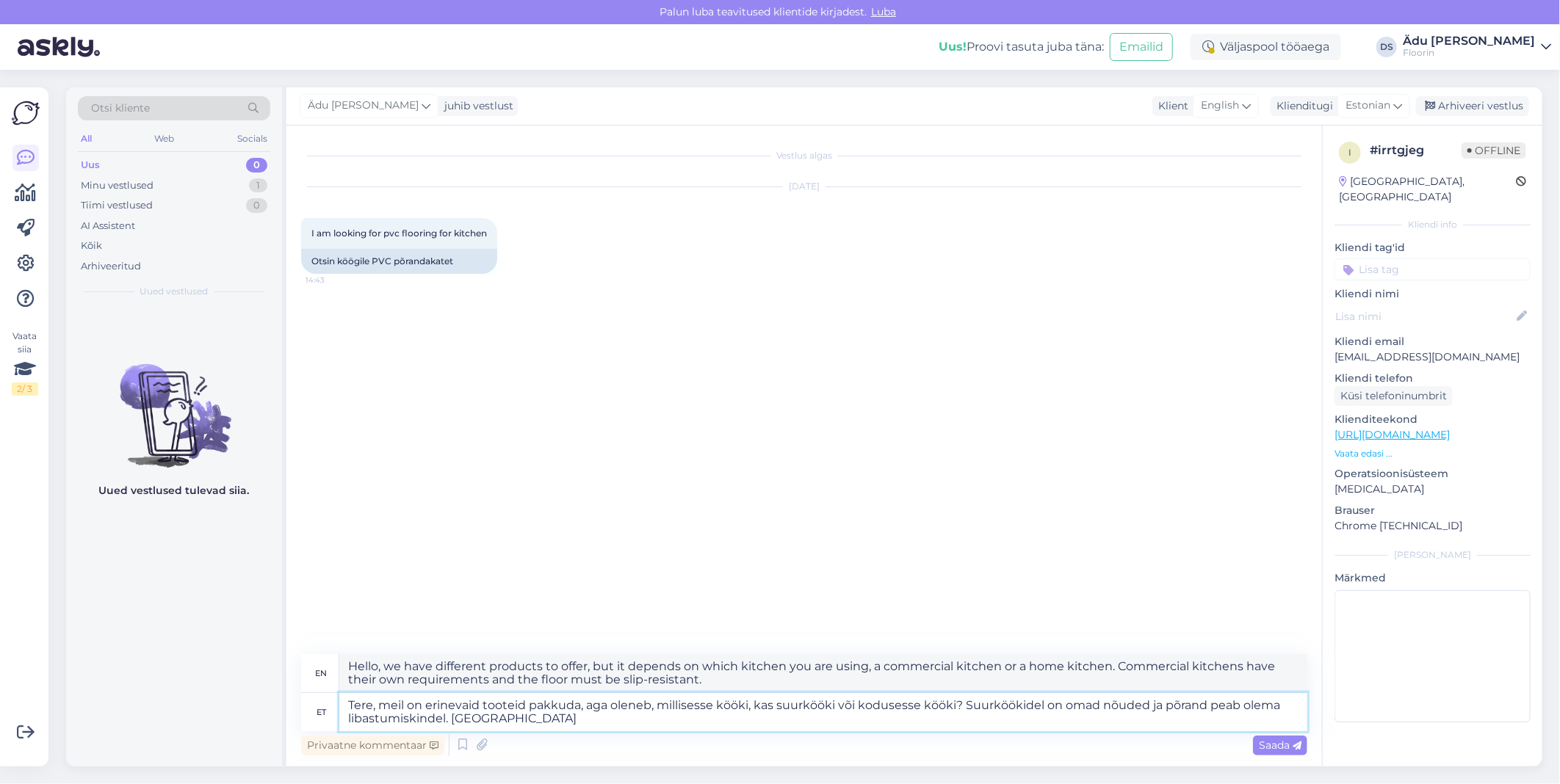
type textarea "Hello, we have different products to offer, but it depends on which kitchen, a …"
type textarea "Tere, meil on erinevaid tooteid pakkuda, aga oleneb, millisesse kööki, kas suur…"
type textarea "Hello, we have different products to offer, but it depends on which kitchen, a …"
type textarea "Tere, meil on erinevaid tooteid pakkuda, aga oleneb, millisesse kööki, kas suur…"
type textarea "Hello, we have different products to offer, but it depends on which kitchen, a …"
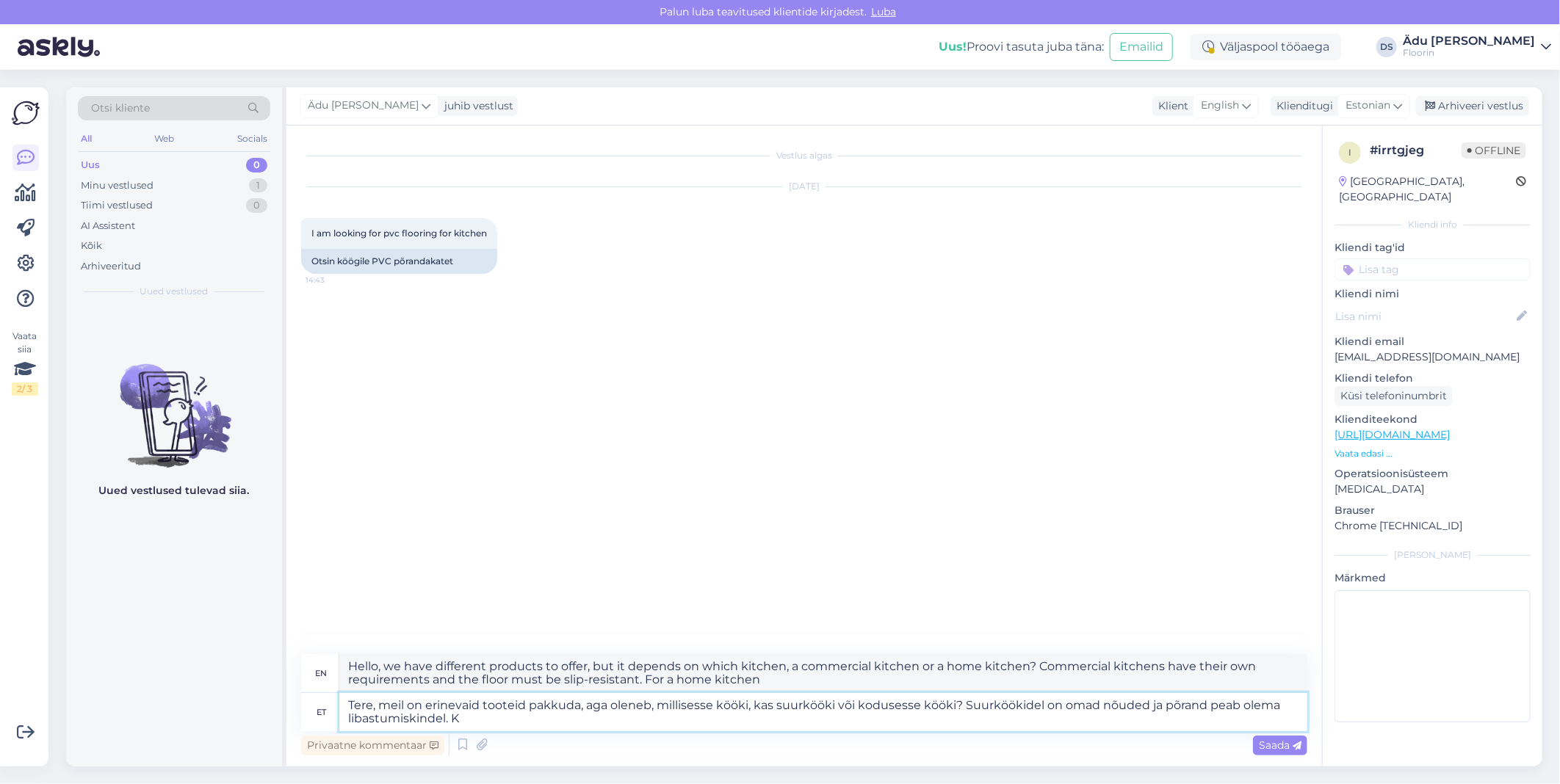
type textarea "Tere, meil on erinevaid tooteid pakkuda, aga oleneb, millisesse kööki, kas suur…"
type textarea "Hello, we have different products to offer, but it depends on which kitchen you…"
click at [348, 720] on textarea "Tere, meil on erinevaid tooteid pakkuda, aga oleneb, millisesse kööki, kas suur…" at bounding box center [823, 713] width 968 height 38
type textarea "Tere, meil on erinevaid tooteid pakkuda, aga oleneb, millisesse kööki, kas suur…"
type textarea "Hello, we have different products to offer, but it depends on which kitchen you…"
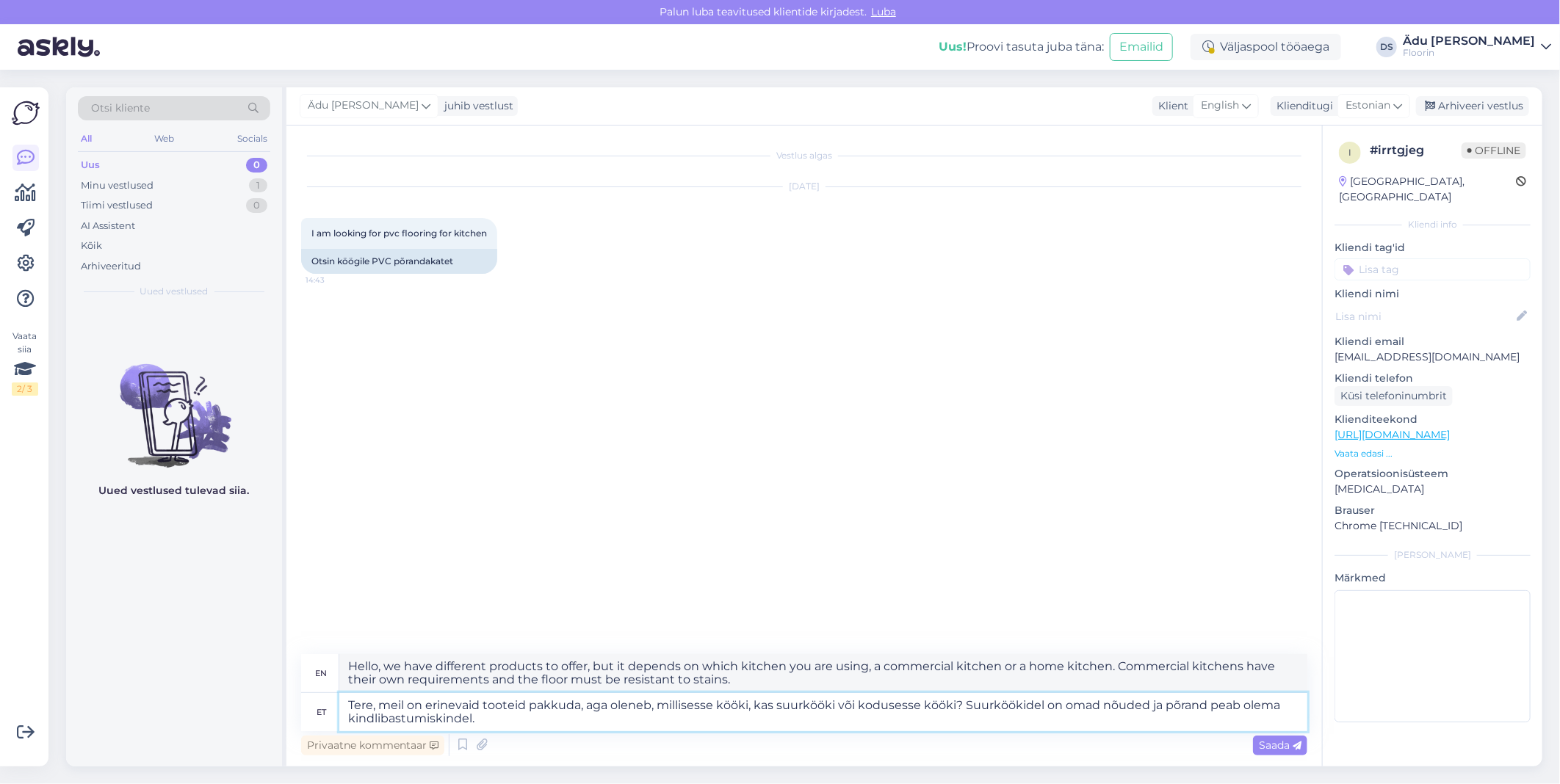
type textarea "Tere, meil on erinevaid tooteid pakkuda, aga oleneb, millisesse kööki, kas suur…"
type textarea "Hello, we have different products to offer, but it depends on which kitchen you…"
type textarea "Tere, meil on erinevaid tooteid pakkuda, aga oleneb, millisesse kööki, kas suur…"
type textarea "Hello, we have different products to offer, but it depends on which kitchen you…"
type textarea "Tere, meil on erinevaid tooteid pakkuda, aga oleneb, millisesse kööki, kas suur…"
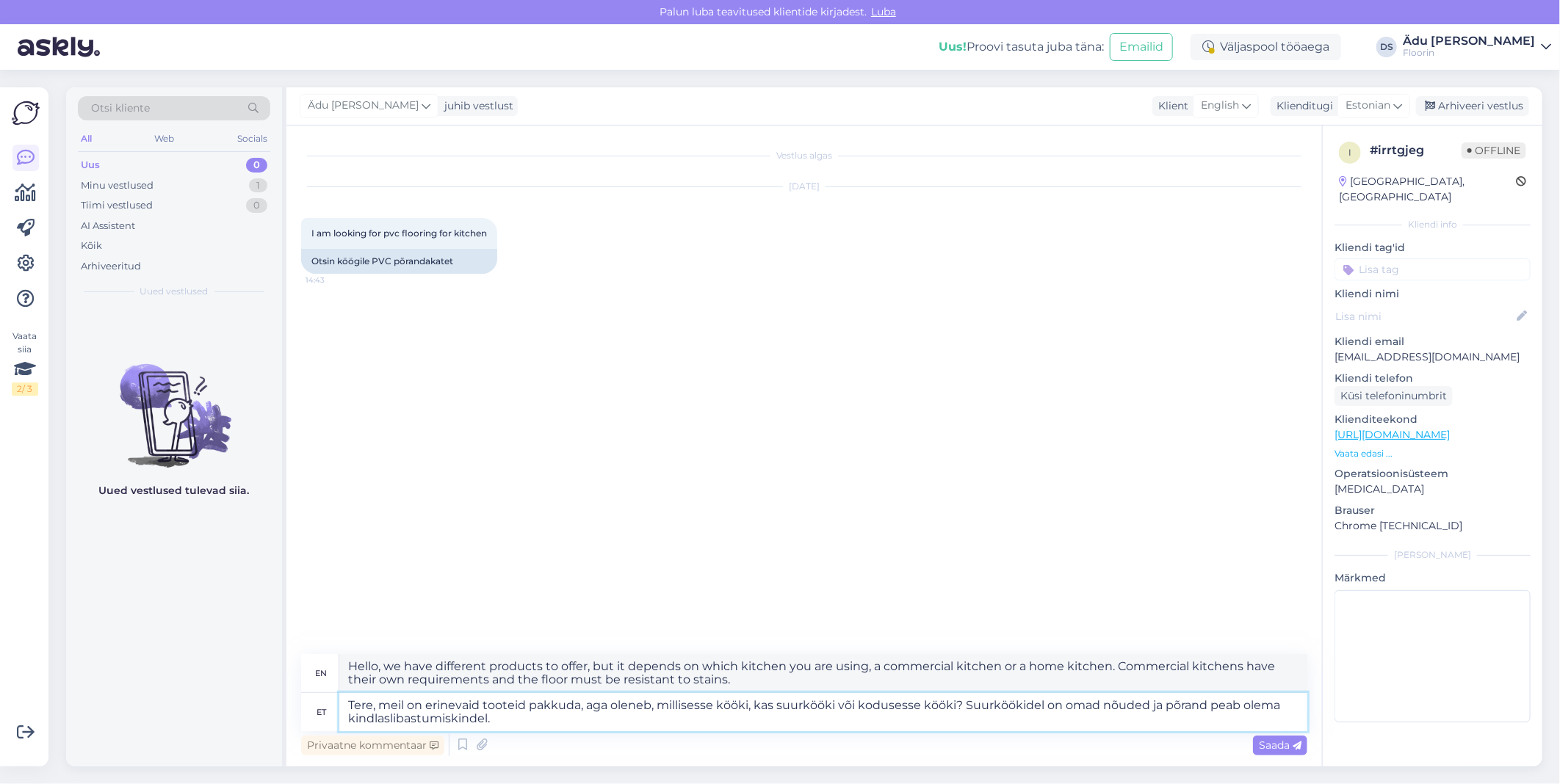
type textarea "Hello, we have different products to offer, but it depends on which kitchen you…"
type textarea "Tere, meil on erinevaid tooteid pakkuda, aga oleneb, millisesse kööki, kas suur…"
type textarea "Hello, we have different products to offer, but it depends on which kitchen you…"
click at [548, 728] on textarea "Tere, meil on erinevaid tooteid pakkuda, aga oleneb, millisesse kööki, kas suur…" at bounding box center [823, 713] width 968 height 38
paste textarea "[URL][DOMAIN_NAME]"
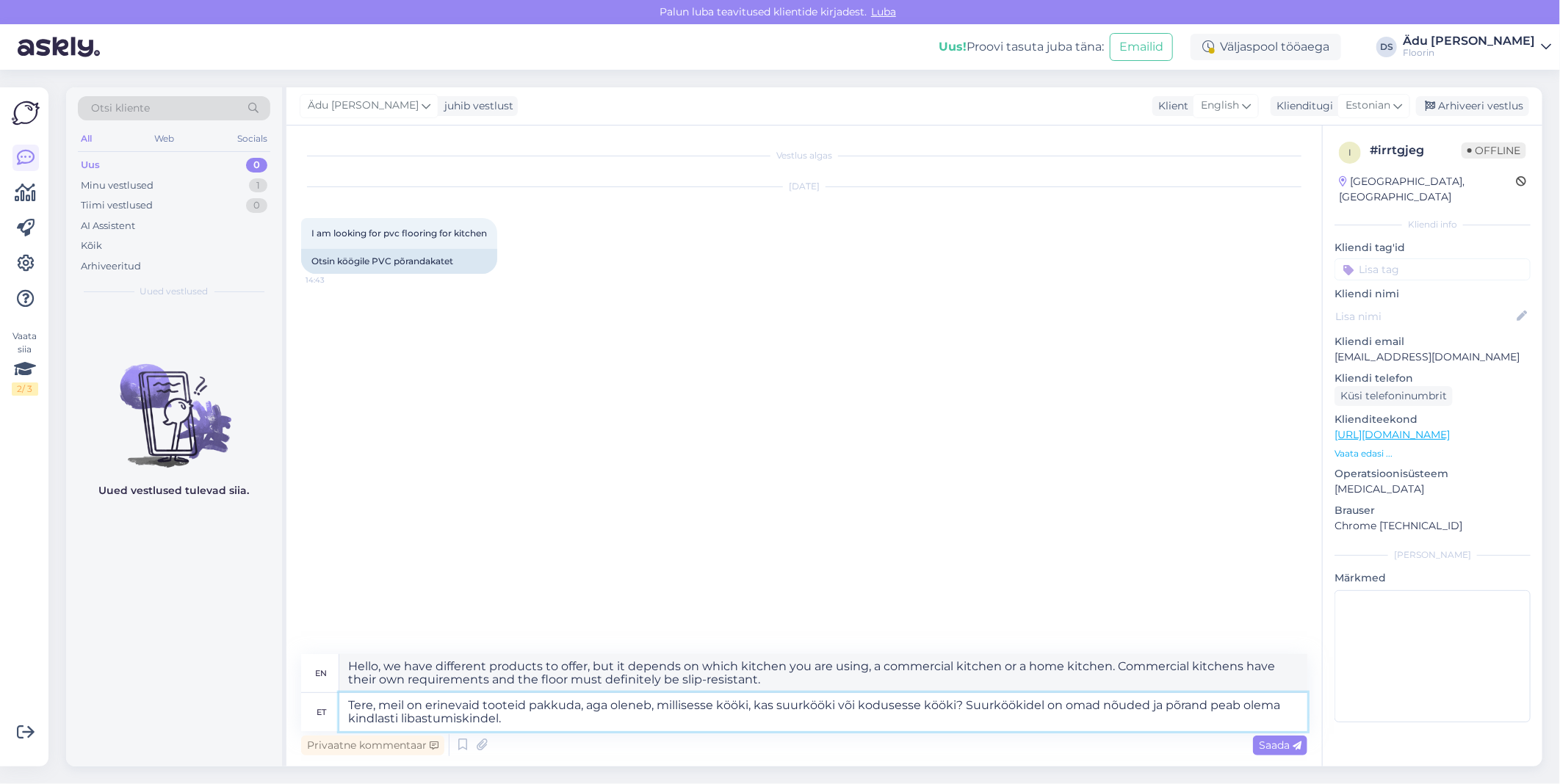
type textarea "Tere, meil on erinevaid tooteid pakkuda, aga oleneb, millisesse kööki, kas suur…"
type textarea "Hello, we have different products to offer, but it depends on which kitchen, a …"
type textarea "Tere, meil on erinevaid tooteid pakkuda, aga oleneb, millisesse kööki, kas suur…"
click at [1286, 746] on span "Saada" at bounding box center [1280, 745] width 43 height 13
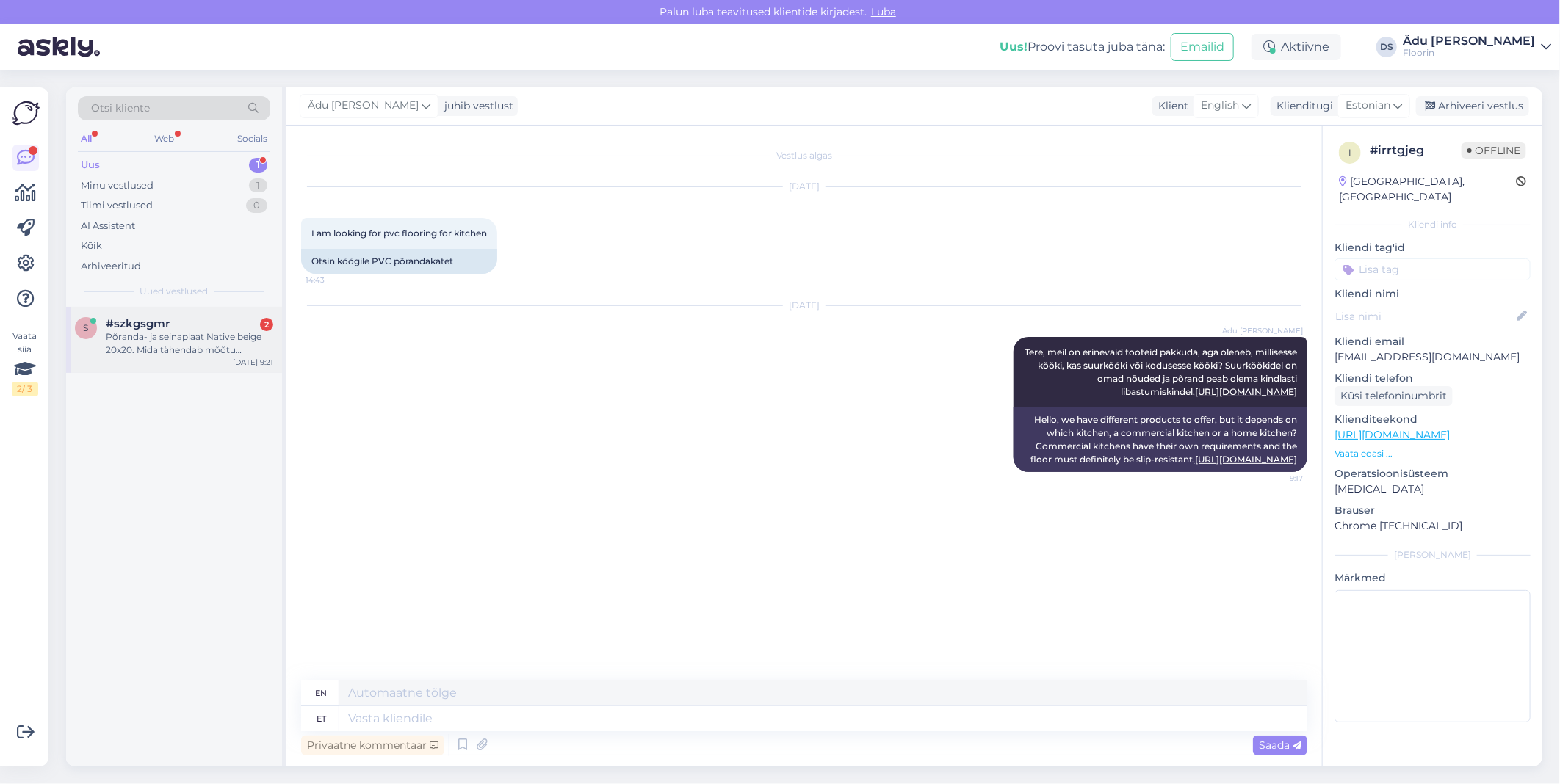
click at [175, 342] on div "Põranda- ja seinaplaat Native beige 20x20. Mida tähendab mõõtu lõikamata? Kas n…" at bounding box center [189, 343] width 167 height 27
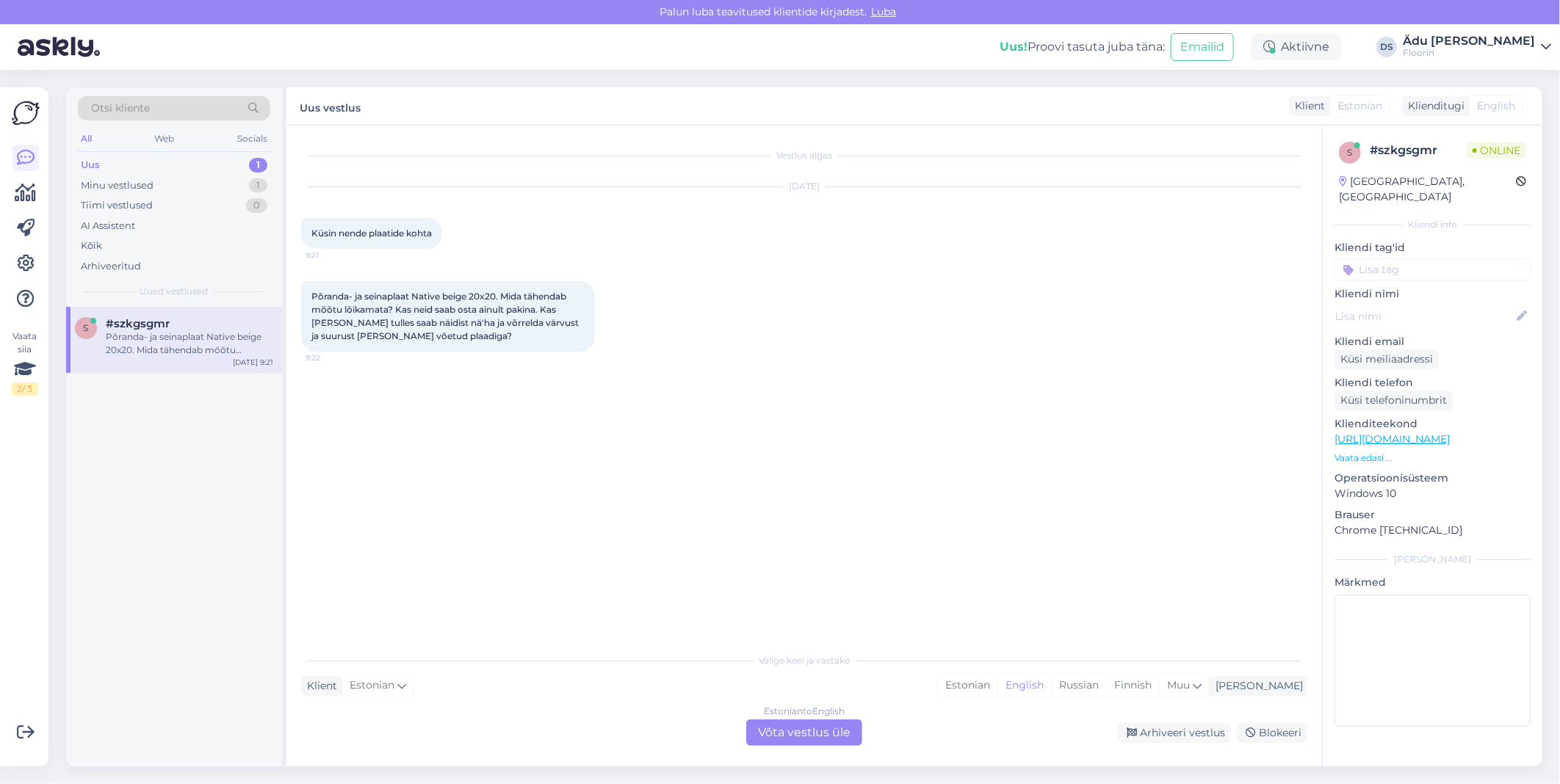
click at [1423, 433] on link "[URL][DOMAIN_NAME]" at bounding box center [1392, 439] width 115 height 13
click at [777, 744] on div "Estonian to English Võta vestlus üle" at bounding box center [803, 733] width 116 height 27
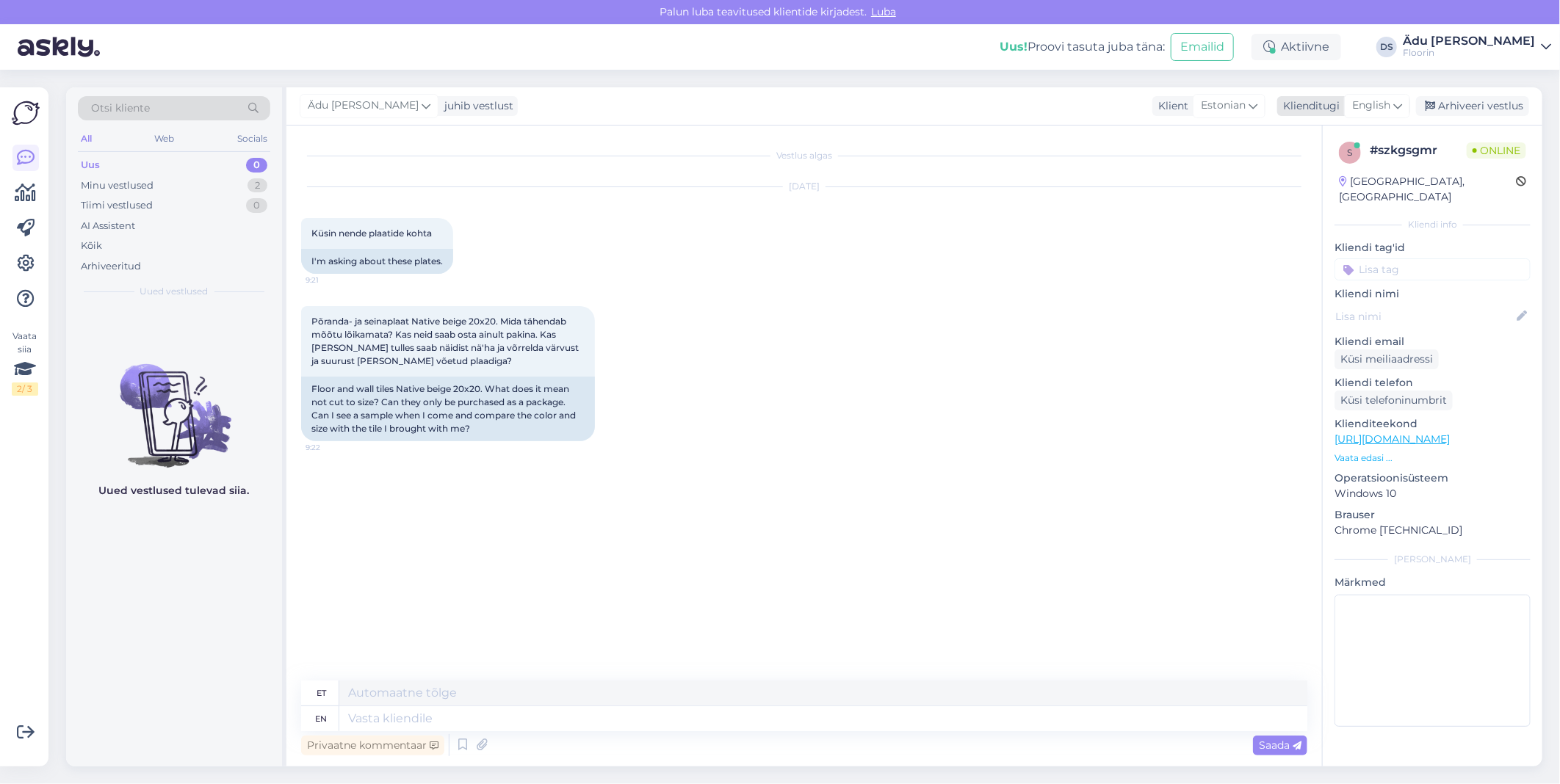
click at [1371, 109] on span "English" at bounding box center [1372, 106] width 38 height 16
click at [1318, 172] on link "Estonian" at bounding box center [1343, 171] width 162 height 24
click at [534, 707] on textarea at bounding box center [804, 716] width 1006 height 31
type textarea "Mõõtu"
drag, startPoint x: 382, startPoint y: 724, endPoint x: 307, endPoint y: 724, distance: 75.0
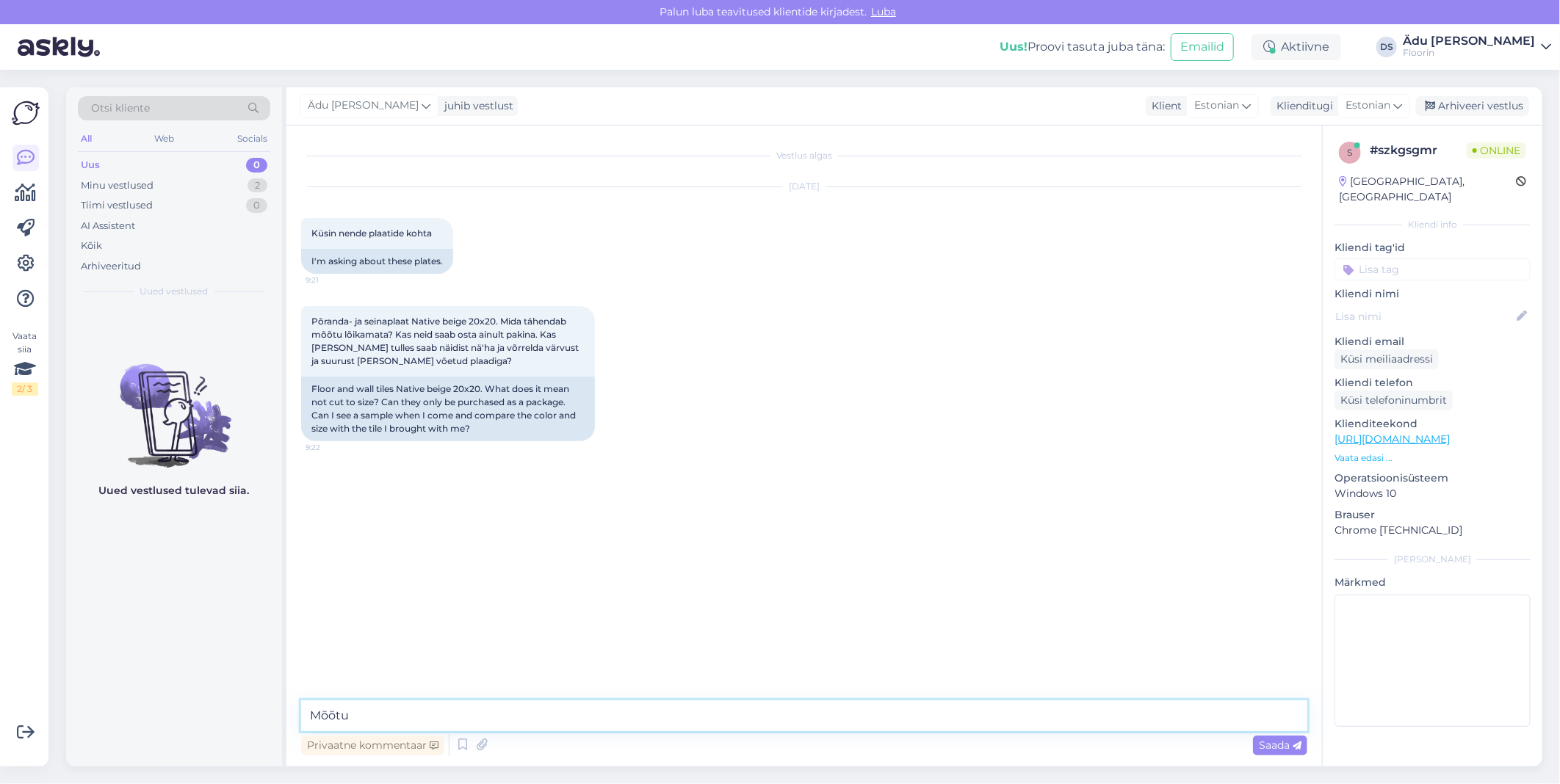
click at [307, 724] on textarea "Mõõtu" at bounding box center [804, 716] width 1006 height 31
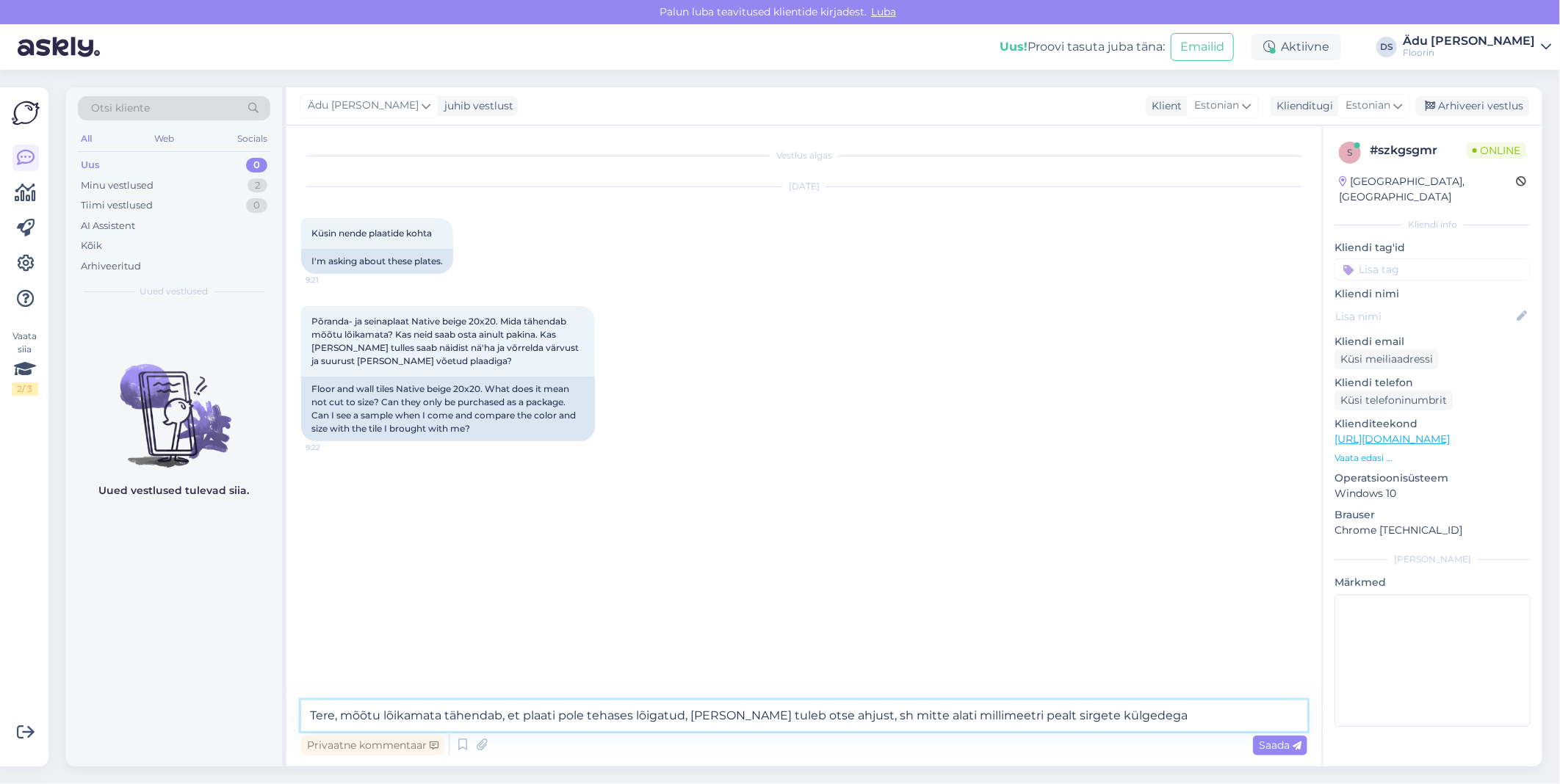
click at [340, 716] on textarea "Tere, mõõtu lõikamata tähendab, et plaati pole tehases lõigatud, [PERSON_NAME] …" at bounding box center [804, 716] width 1006 height 31
click at [446, 720] on textarea "Tere, "mõõtu lõikamata tähendab, et plaati pole tehases lõigatud, [PERSON_NAME]…" at bounding box center [804, 716] width 1006 height 31
click at [1156, 720] on textarea "Tere, "mõõtu lõikamata" tähendab, et plaati pole tehases lõigatud, [PERSON_NAME…" at bounding box center [804, 716] width 1006 height 31
click at [846, 718] on textarea "Tere, "mõõtu lõikamata" tähendab, et plaati pole tehases lõigatud, [PERSON_NAME…" at bounding box center [804, 716] width 1006 height 31
drag, startPoint x: 905, startPoint y: 720, endPoint x: 879, endPoint y: 718, distance: 26.1
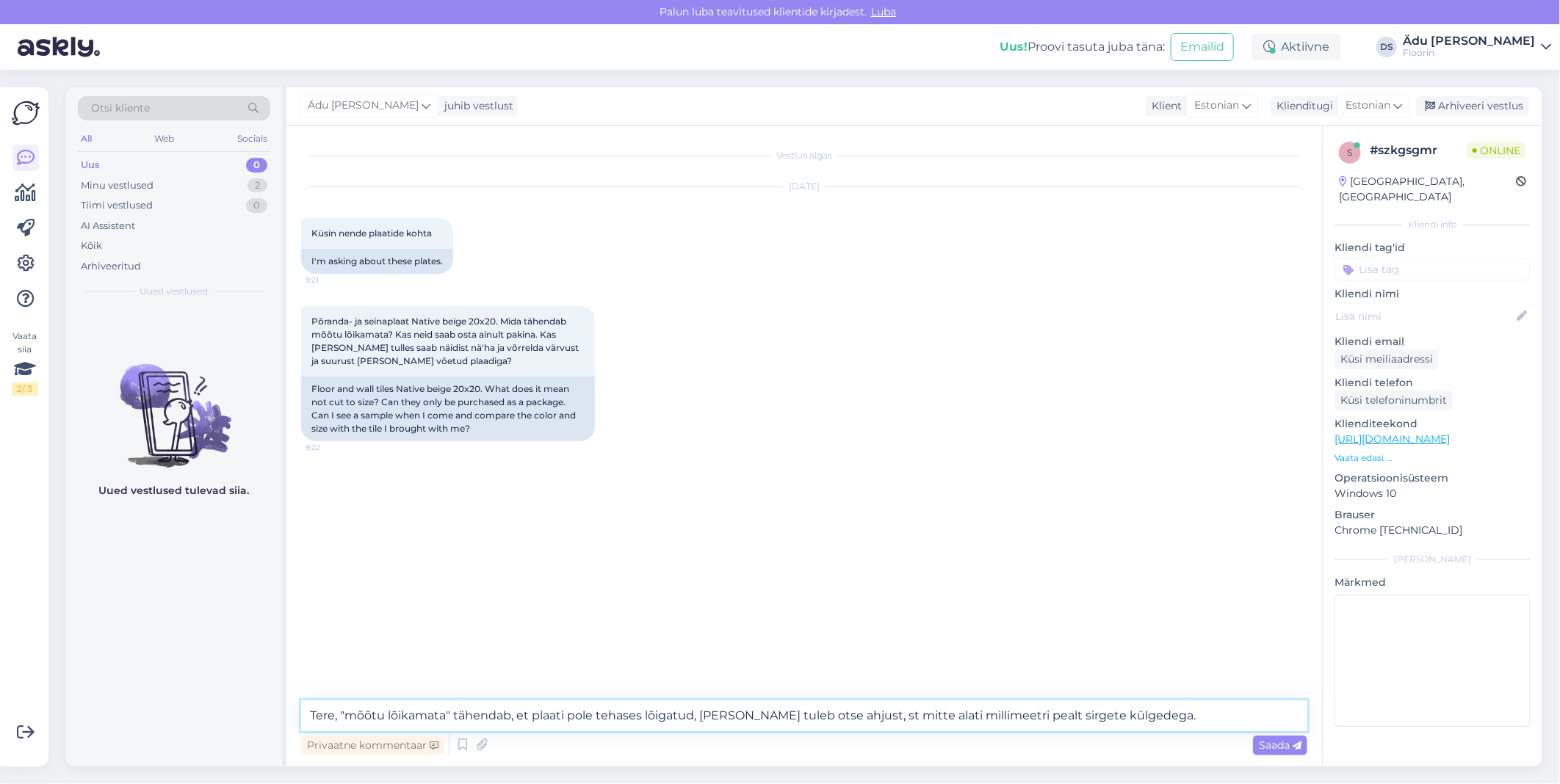
click at [879, 718] on textarea "Tere, "mõõtu lõikamata" tähendab, et plaati pole tehases lõigatud, [PERSON_NAME…" at bounding box center [804, 716] width 1006 height 31
click at [1211, 714] on textarea "Tere, "mõõtu lõikamata" tähendab, et plaati pole tehases lõigatud, [PERSON_NAME…" at bounding box center [804, 716] width 1006 height 31
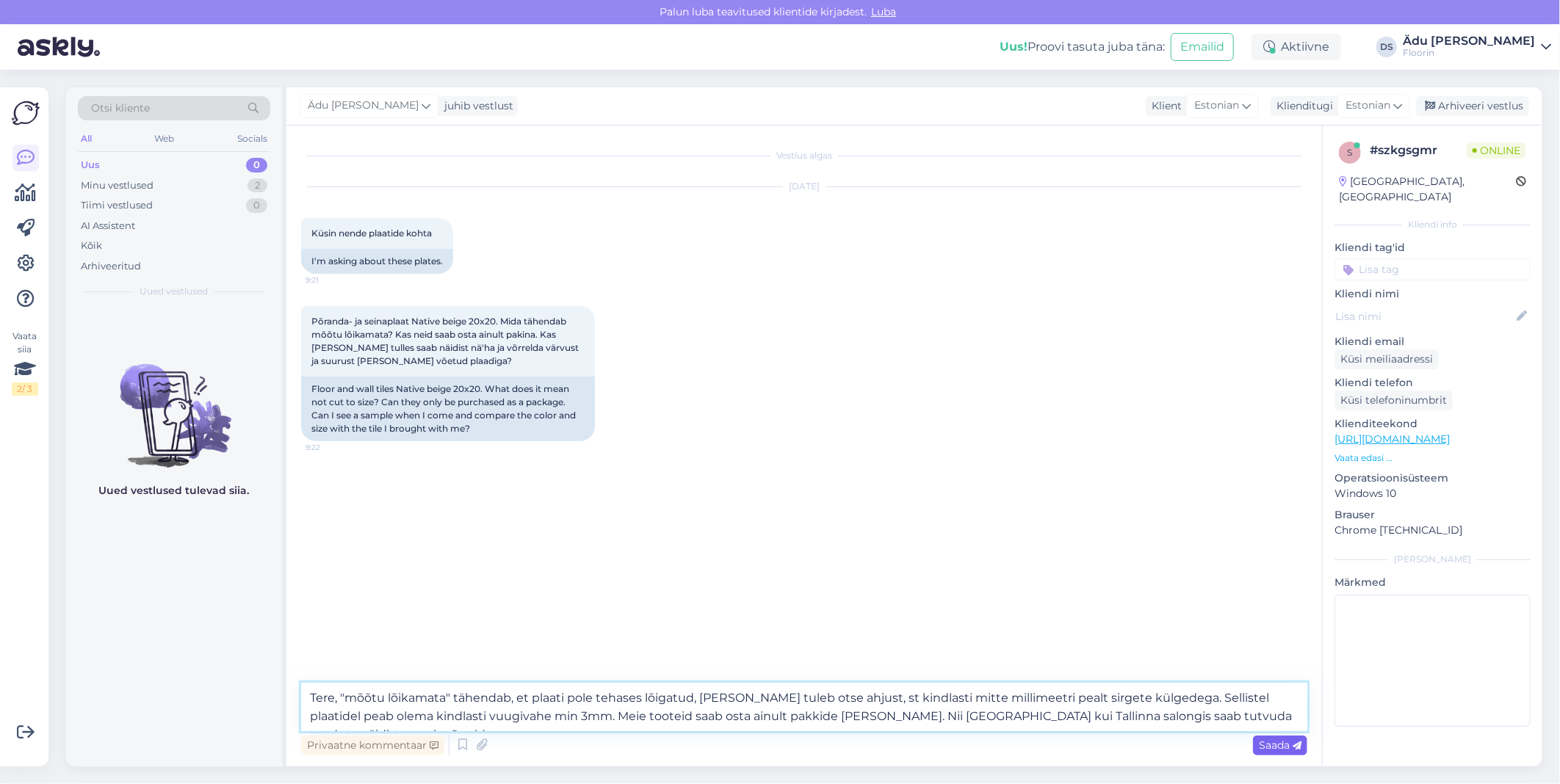
type textarea "Tere, "mõõtu lõikamata" tähendab, et plaati pole tehases lõigatud, [PERSON_NAME…"
click at [1268, 746] on span "Saada" at bounding box center [1280, 745] width 43 height 13
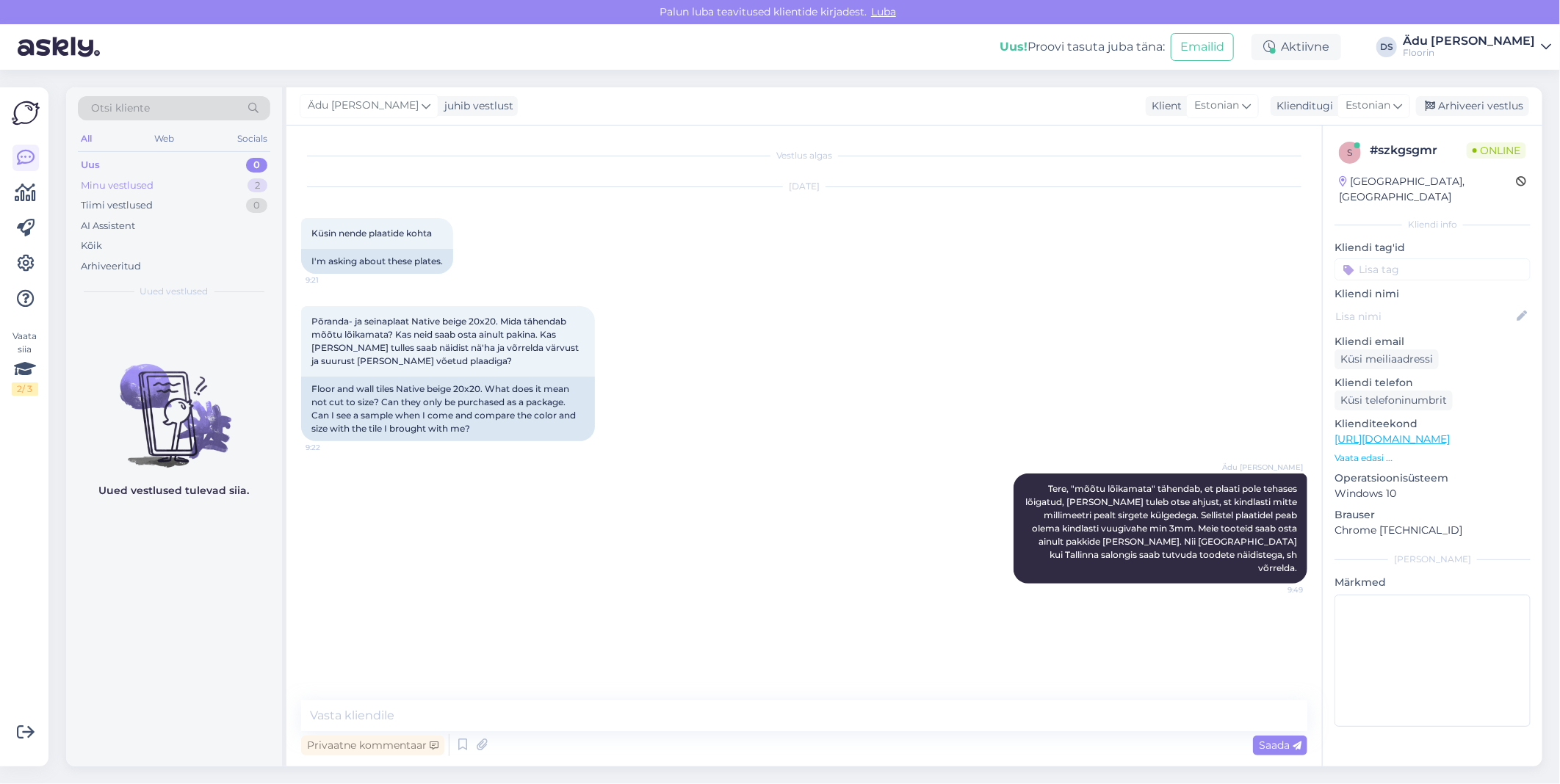
click at [211, 189] on div "Minu vestlused 2" at bounding box center [174, 186] width 192 height 20
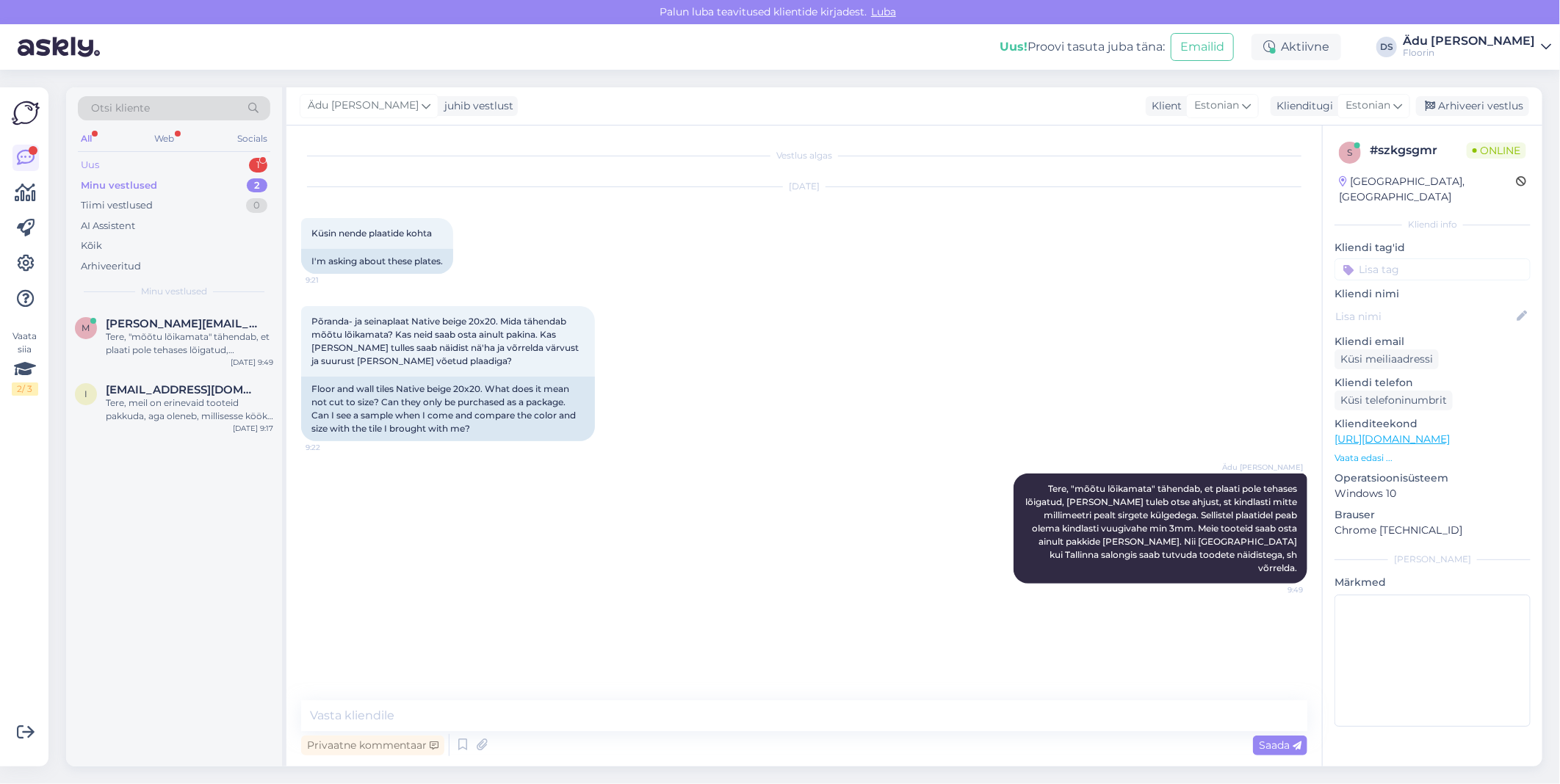
click at [175, 158] on div "Uus 1" at bounding box center [174, 165] width 192 height 20
click at [195, 338] on div "Terve. Onko tätä saatavissa tai vastaavaa atrasiitti -pintaista: Põranda- ja se…" at bounding box center [189, 343] width 167 height 27
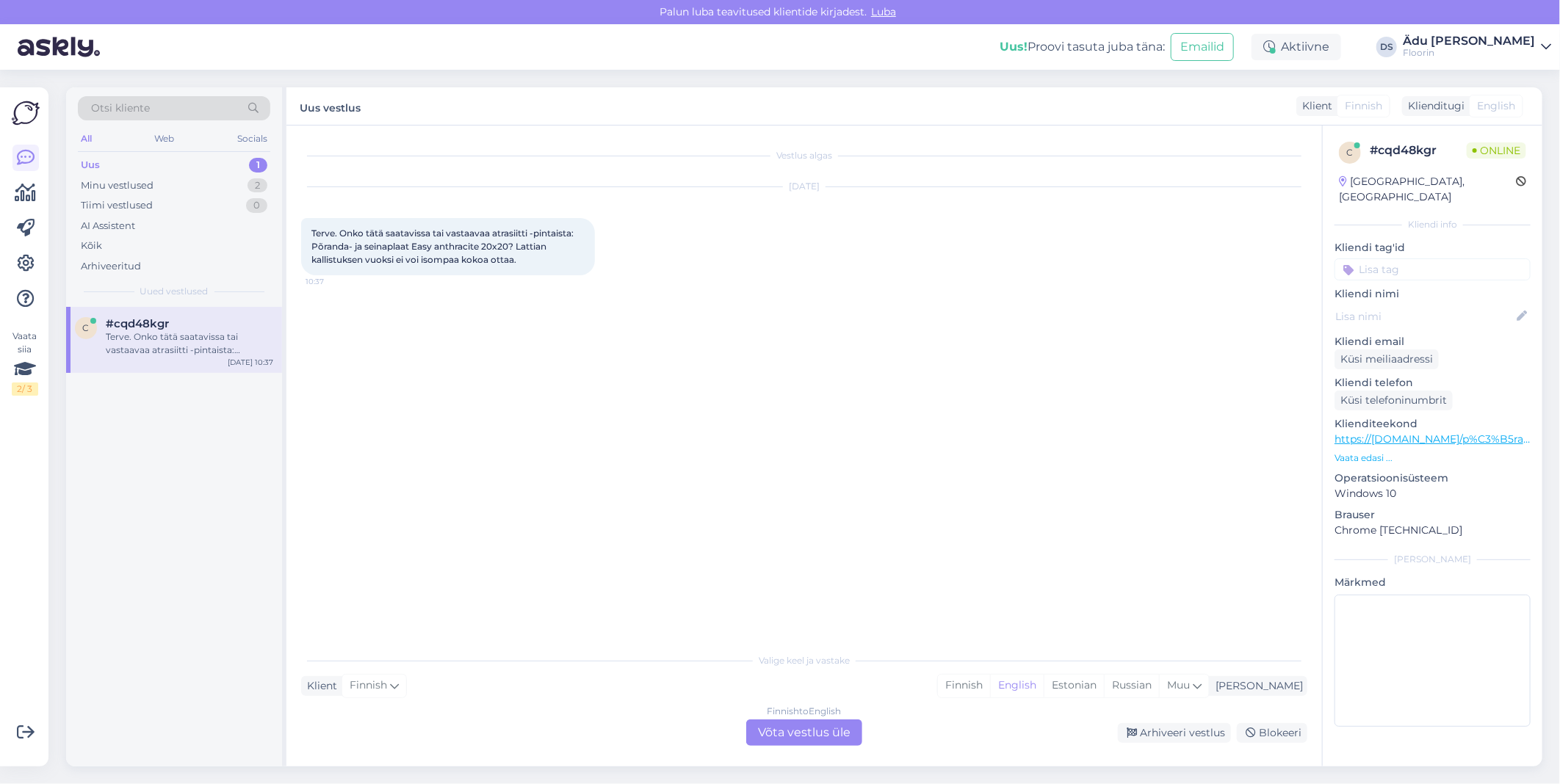
click at [811, 728] on div "Finnish to English Võta vestlus üle" at bounding box center [803, 733] width 116 height 27
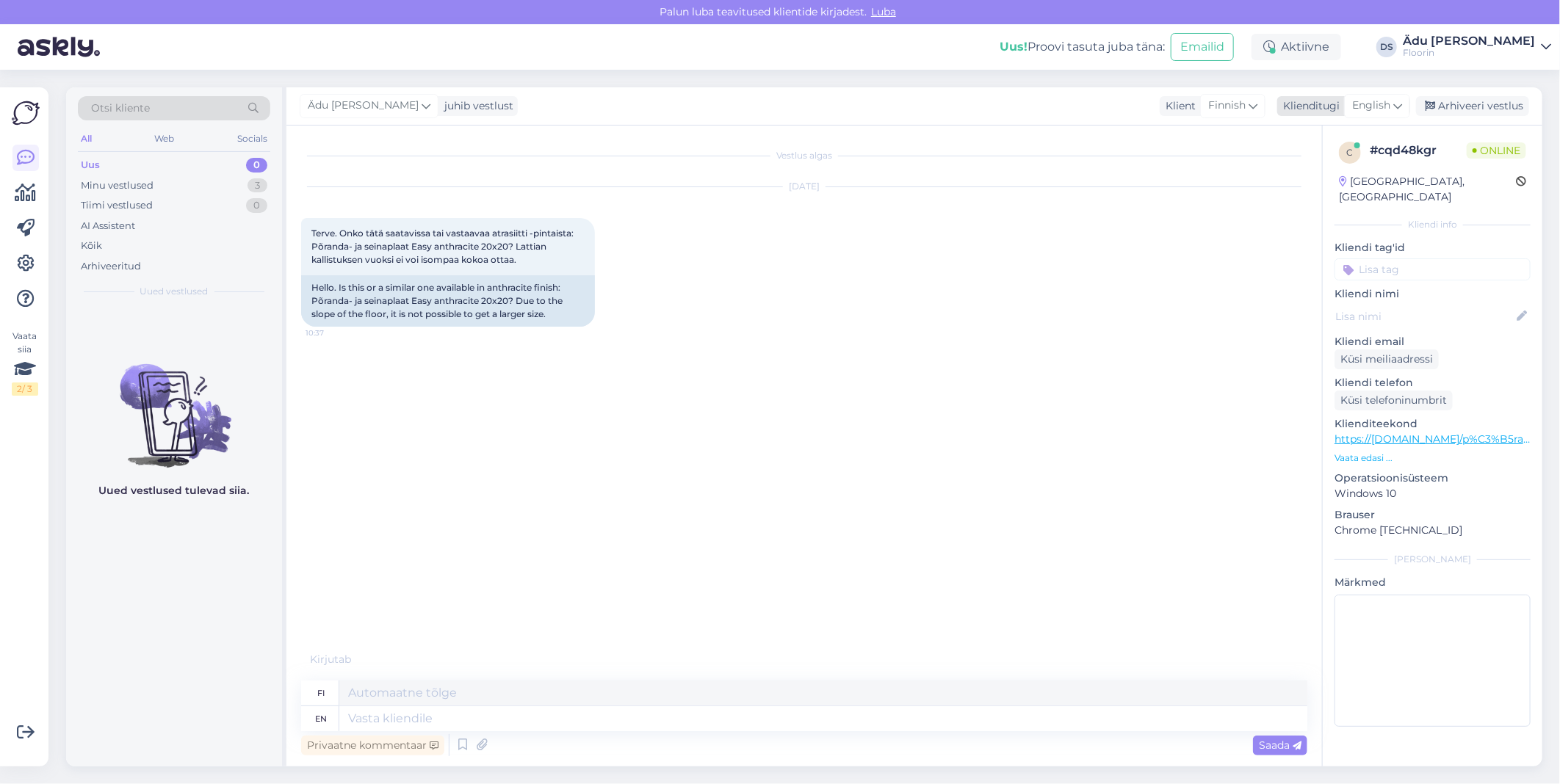
click at [1371, 114] on div "English" at bounding box center [1377, 106] width 66 height 24
click at [1349, 178] on link "Estonian" at bounding box center [1343, 171] width 162 height 24
